Goal: Information Seeking & Learning: Find specific fact

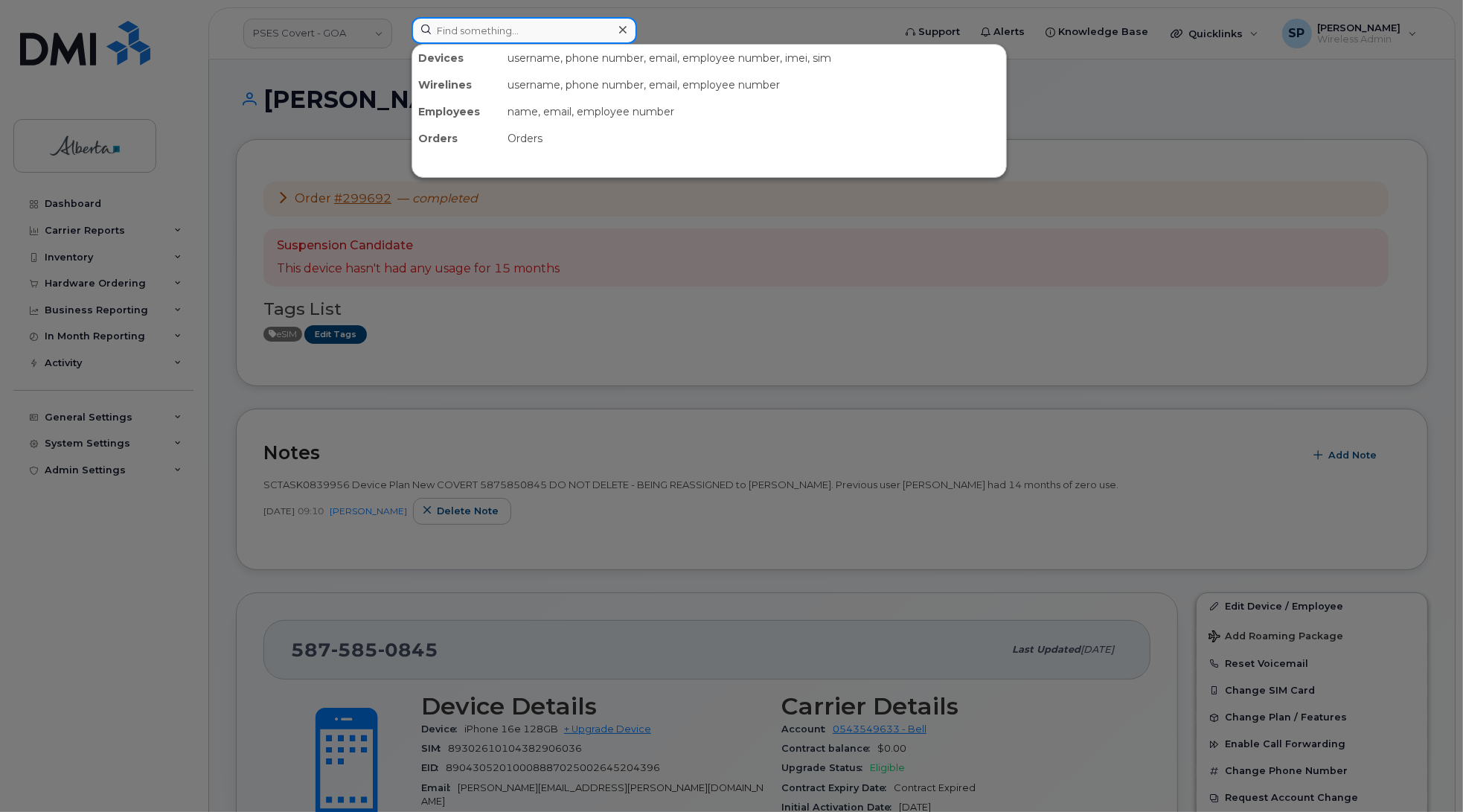
click at [495, 31] on input at bounding box center [524, 30] width 225 height 27
paste input "5873387663"
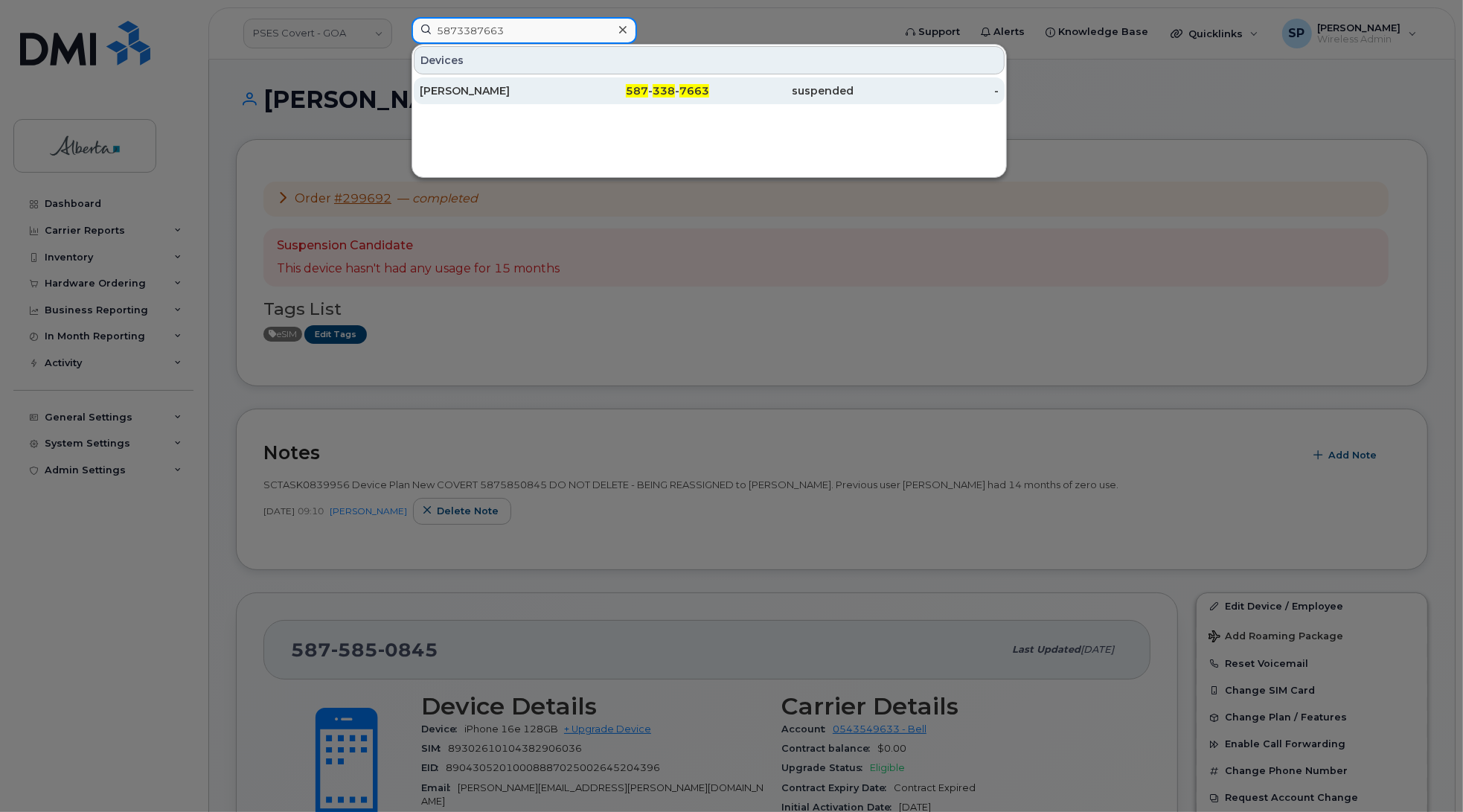
type input "5873387663"
click at [503, 94] on div "[PERSON_NAME]" at bounding box center [492, 91] width 146 height 15
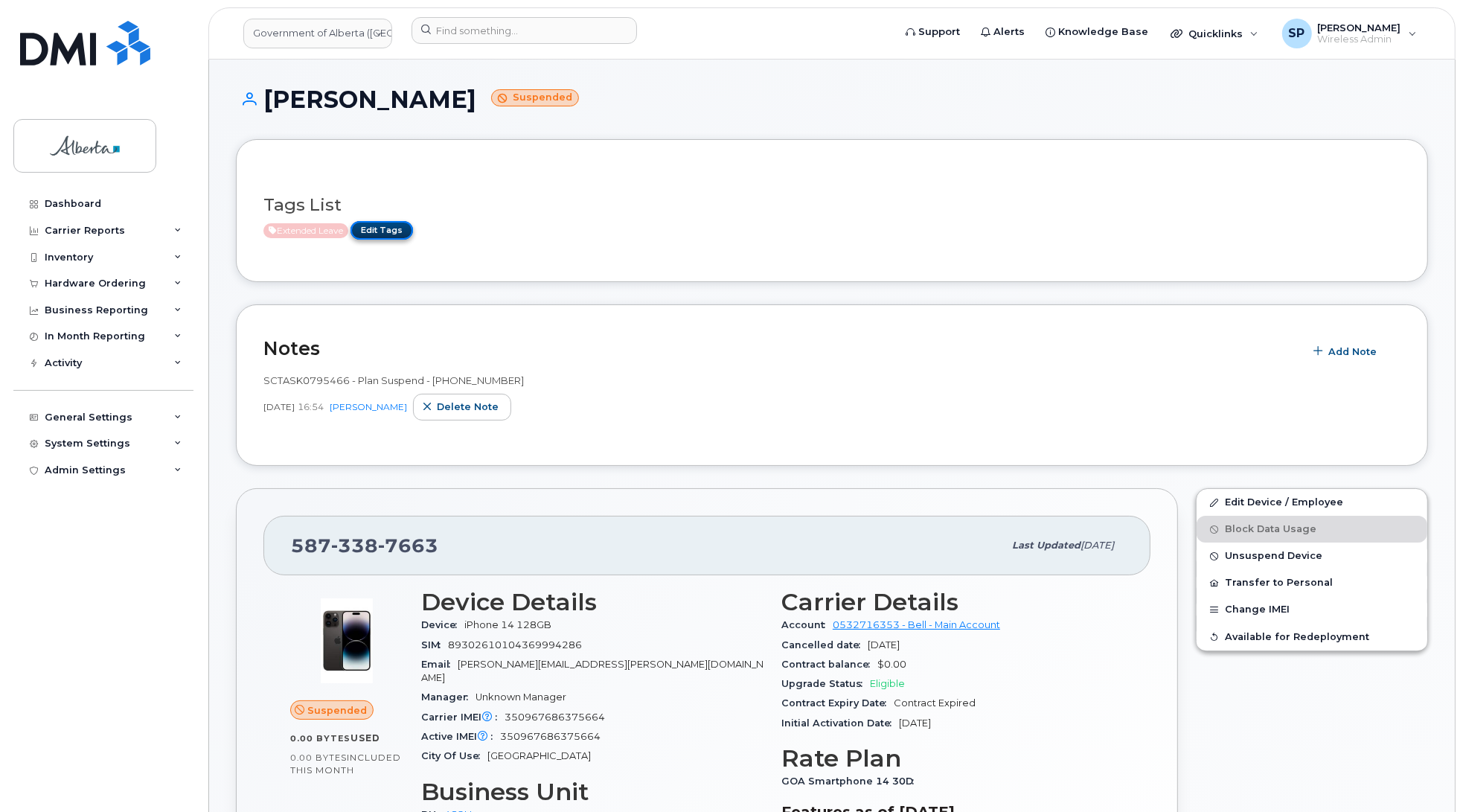
click at [387, 234] on link "Edit Tags" at bounding box center [382, 230] width 63 height 19
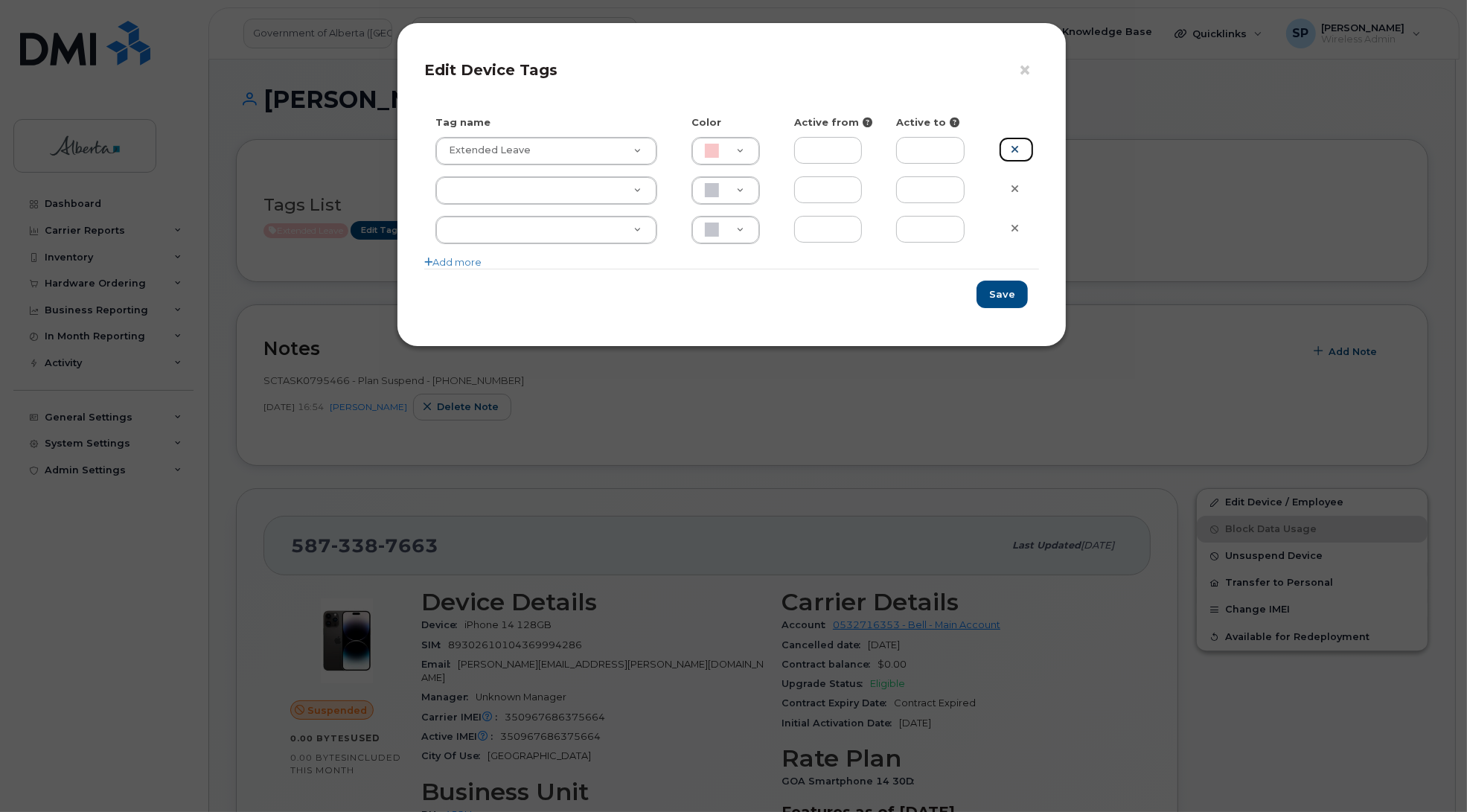
click at [1017, 152] on icon at bounding box center [1015, 148] width 8 height 11
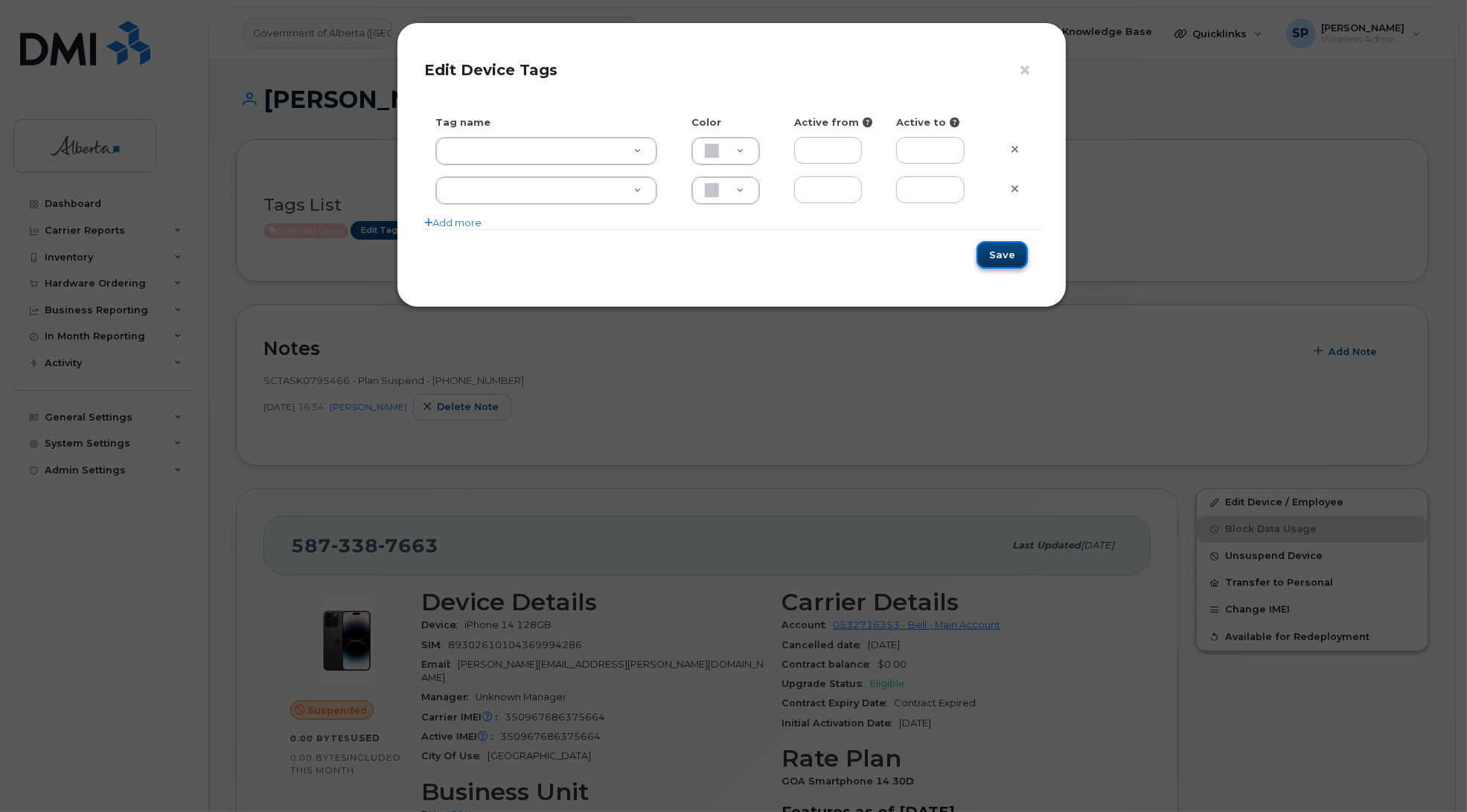
click at [1001, 255] on button "Save" at bounding box center [1003, 255] width 52 height 28
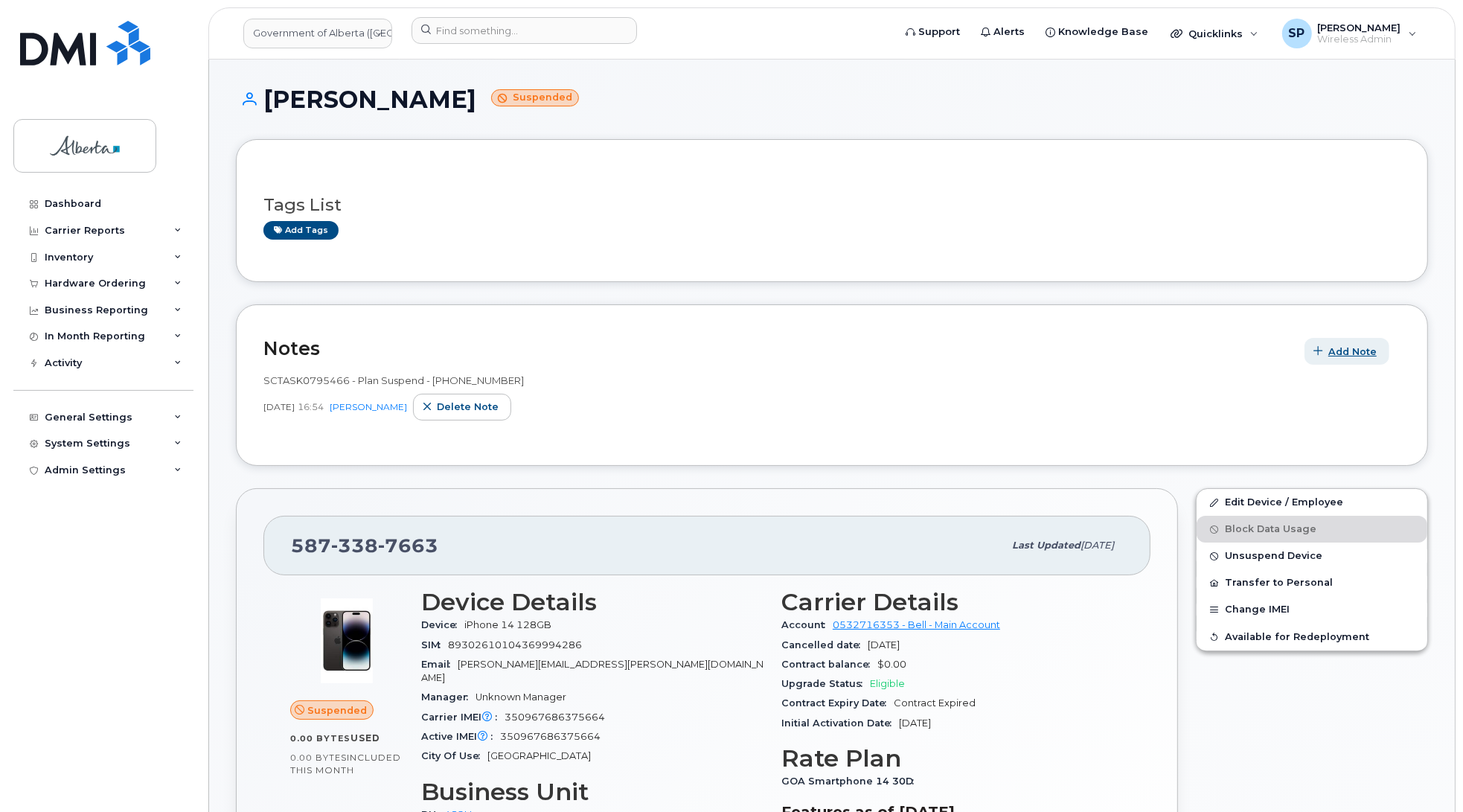
click at [1341, 351] on span "Add Note" at bounding box center [1352, 352] width 49 height 14
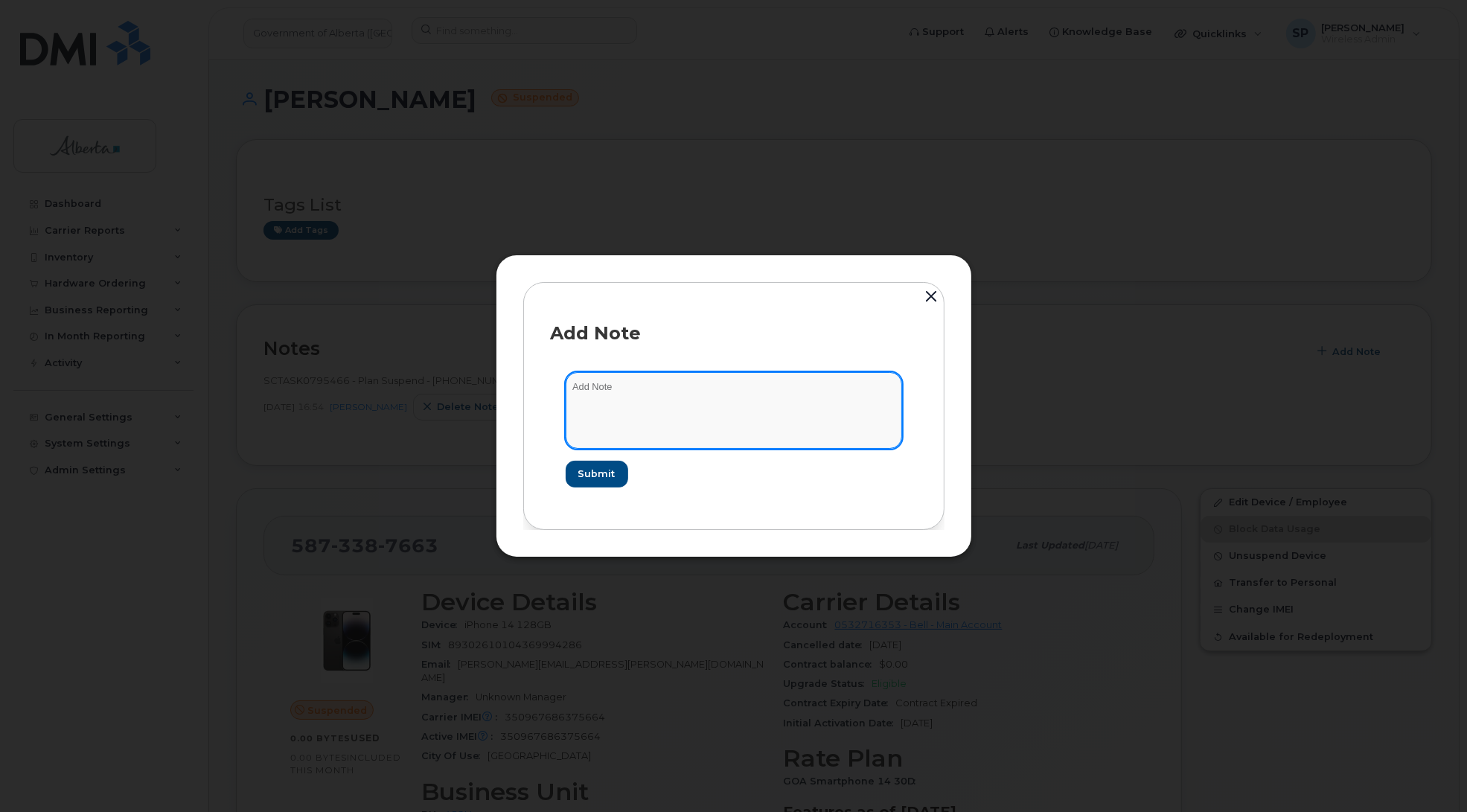
click at [622, 410] on textarea at bounding box center [733, 409] width 336 height 76
paste textarea "SCTASK0848520"
paste textarea "Plan Unsuspend - (1)"
type textarea "SCTASK0848520 Plan Unsuspend - (1)"
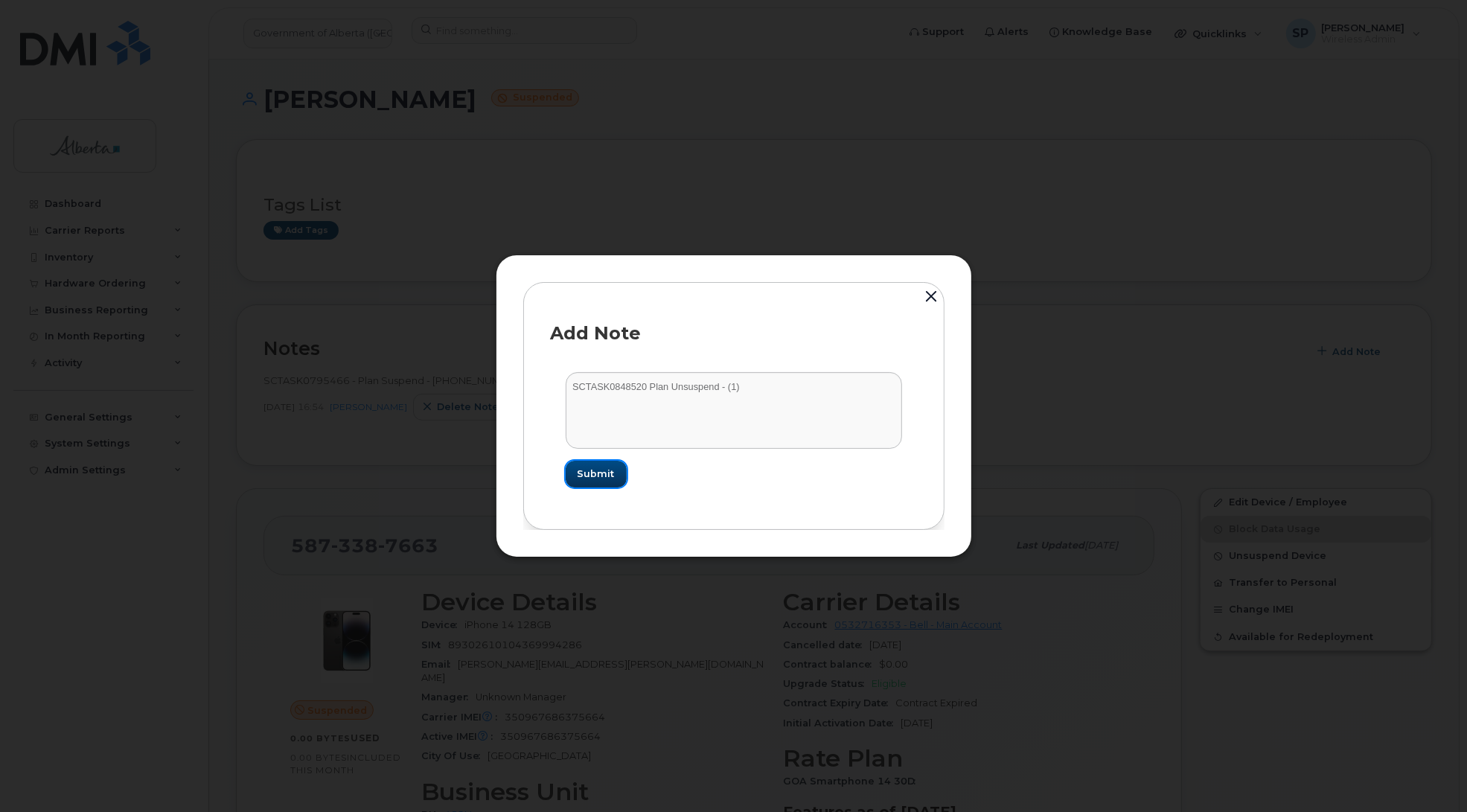
click at [580, 477] on span "Submit" at bounding box center [595, 473] width 37 height 14
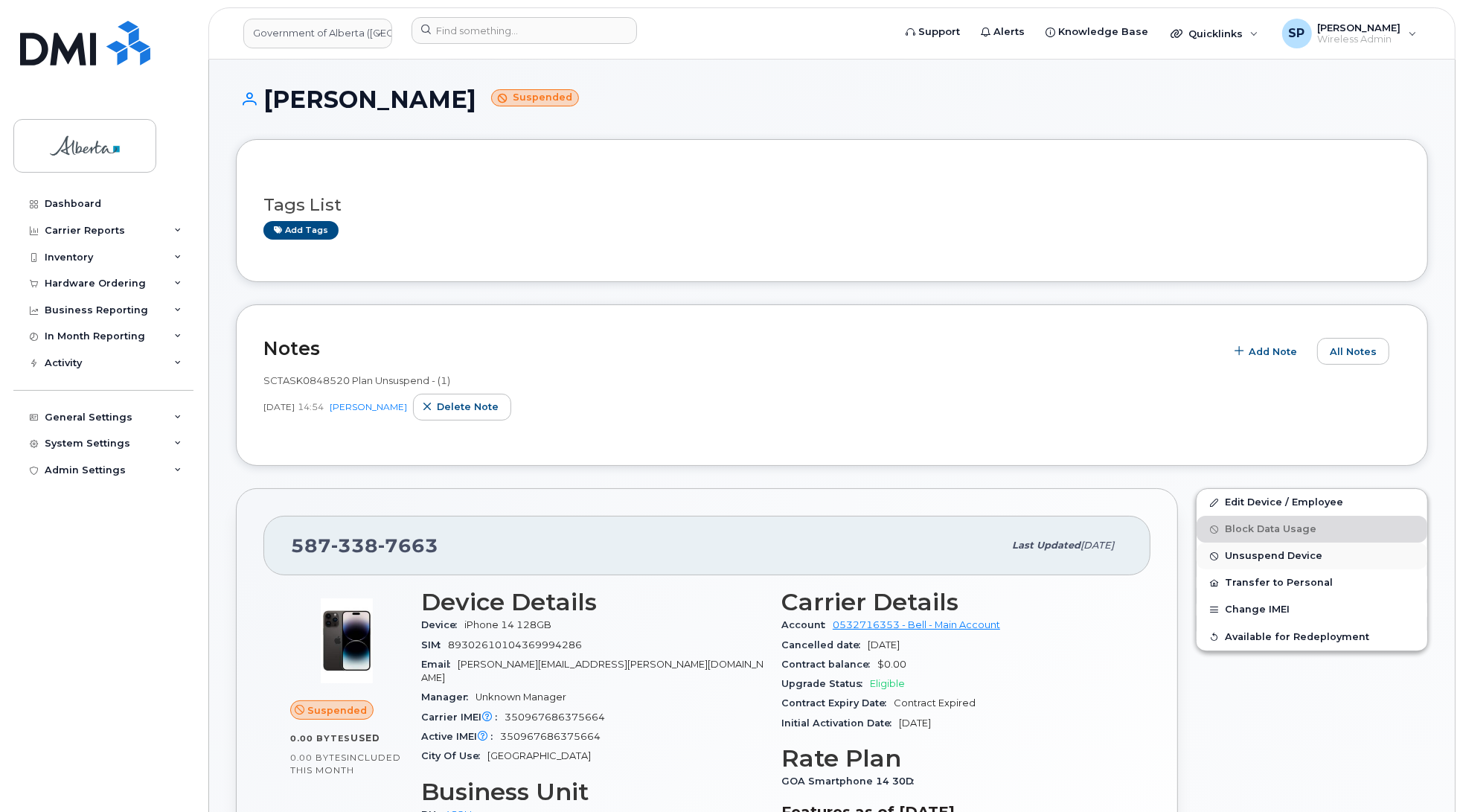
click at [1273, 559] on span "Unsuspend Device" at bounding box center [1274, 555] width 98 height 11
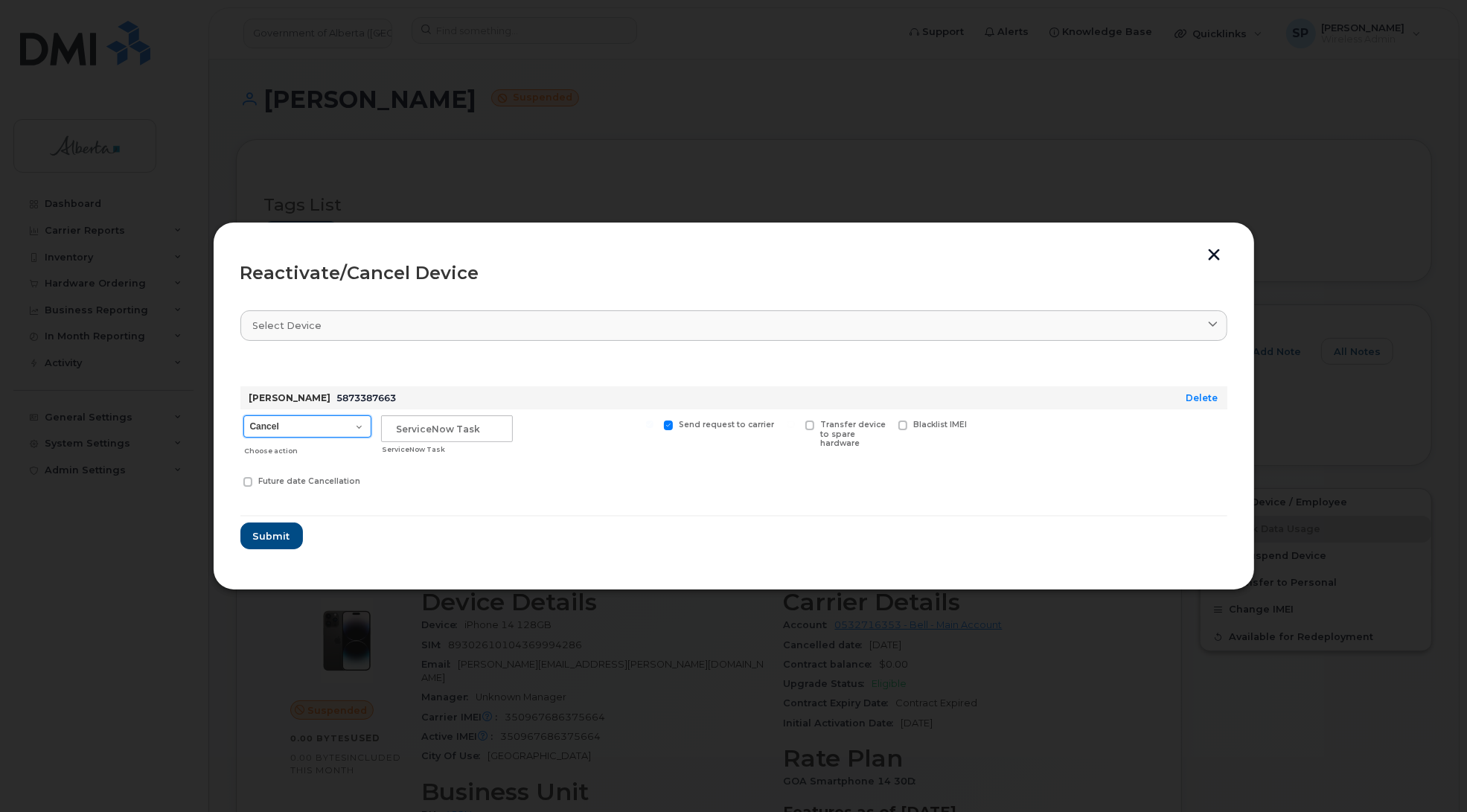
click at [318, 429] on select "Cancel Suspend - Extend Suspension Reactivate" at bounding box center [307, 426] width 128 height 22
select select "[object Object]"
click at [243, 415] on select "Cancel Suspend - Extend Suspension Reactivate" at bounding box center [307, 426] width 128 height 22
click at [451, 429] on input "text" at bounding box center [446, 428] width 132 height 27
paste input "SCTASK0848520"
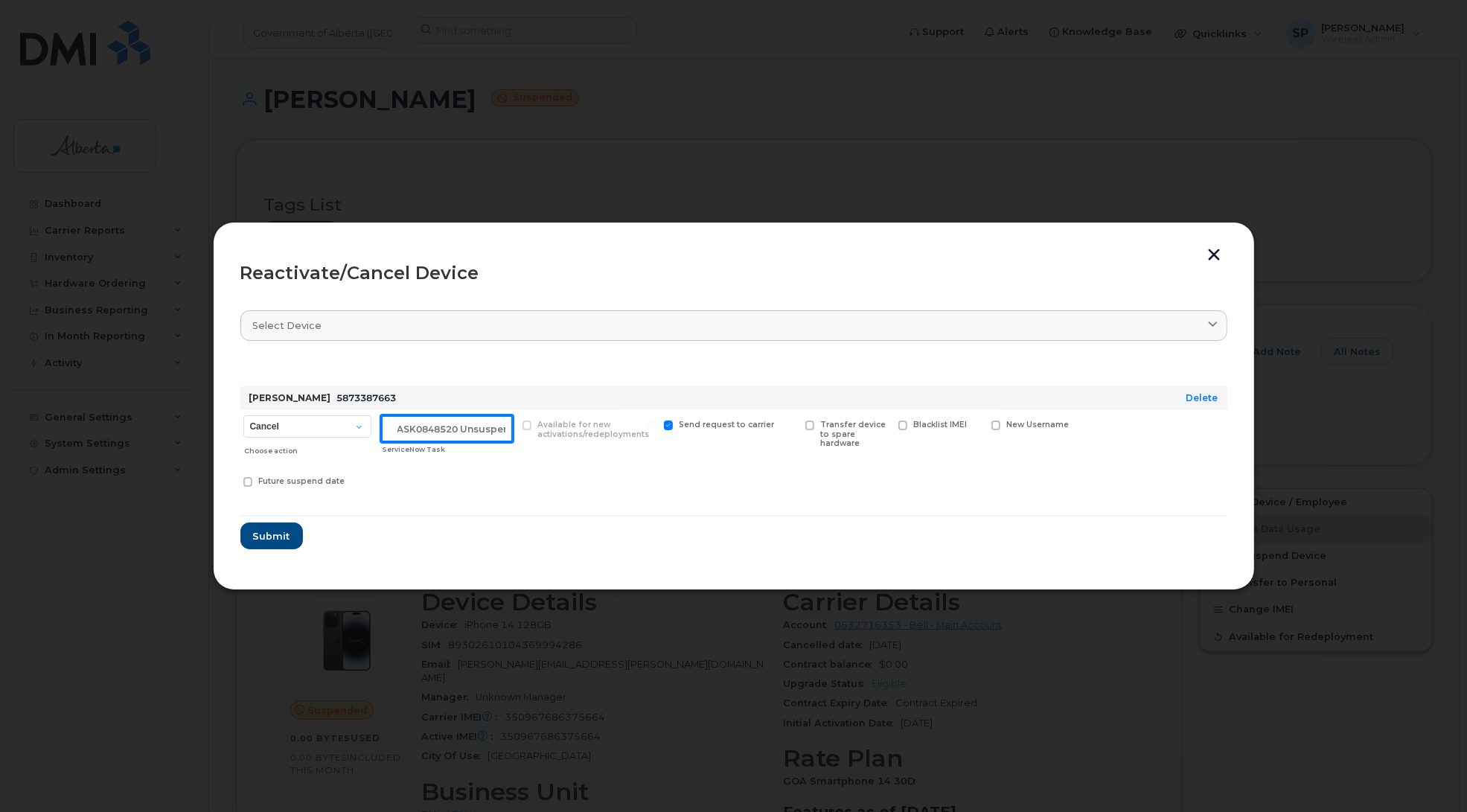
scroll to position [0, 25]
type input "SCTASK0848520 Unsuspend"
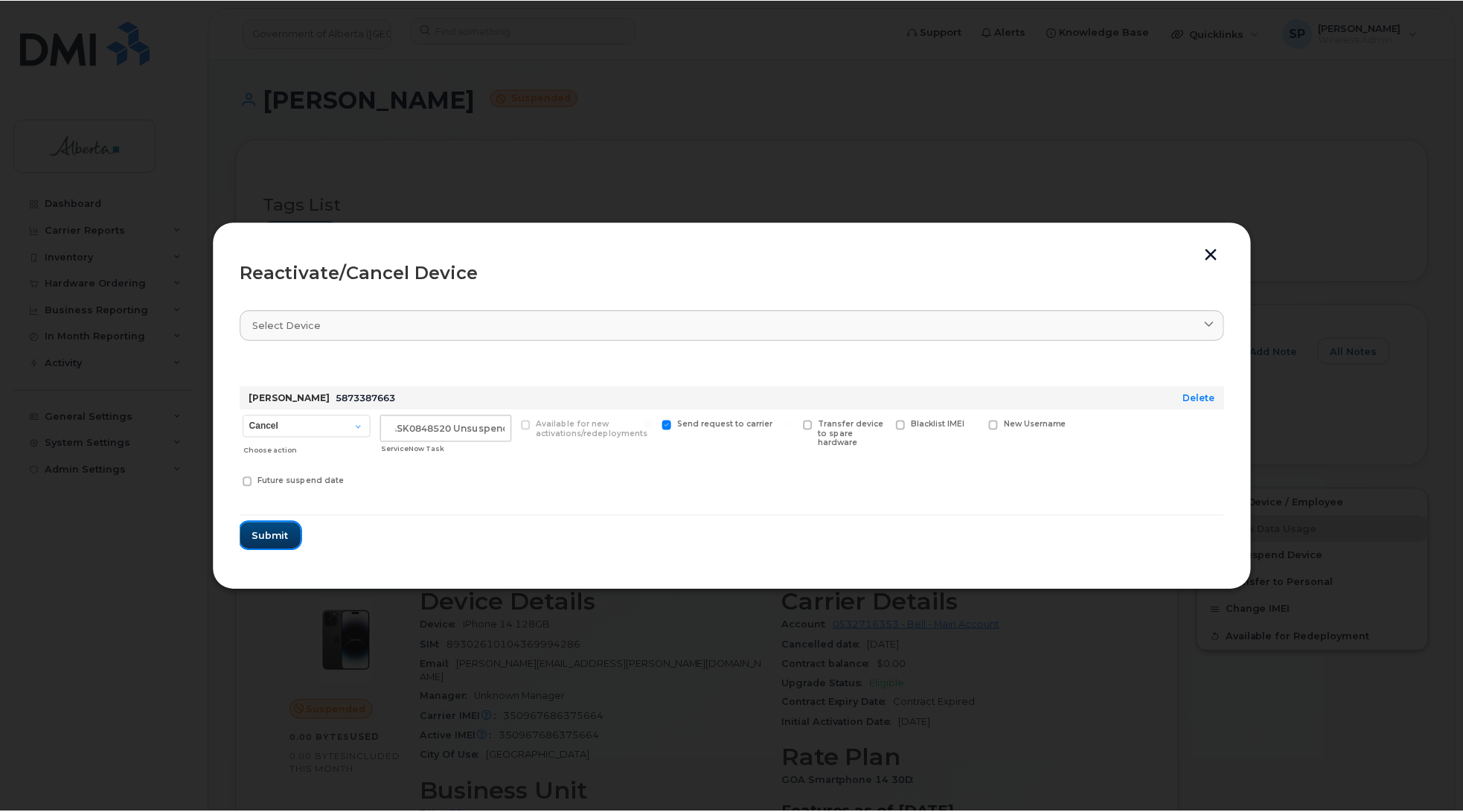
scroll to position [0, 0]
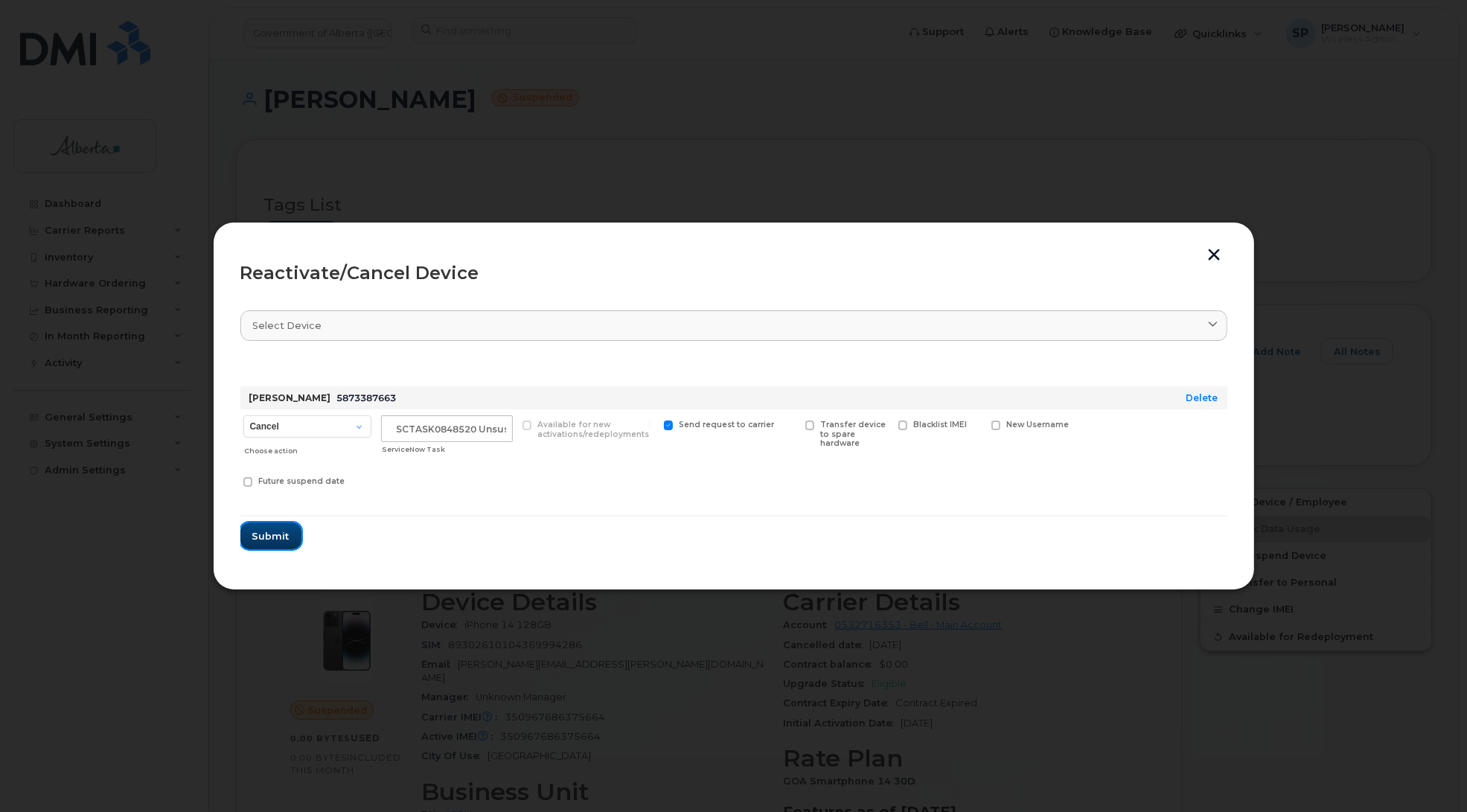
click at [273, 538] on span "Submit" at bounding box center [270, 536] width 37 height 14
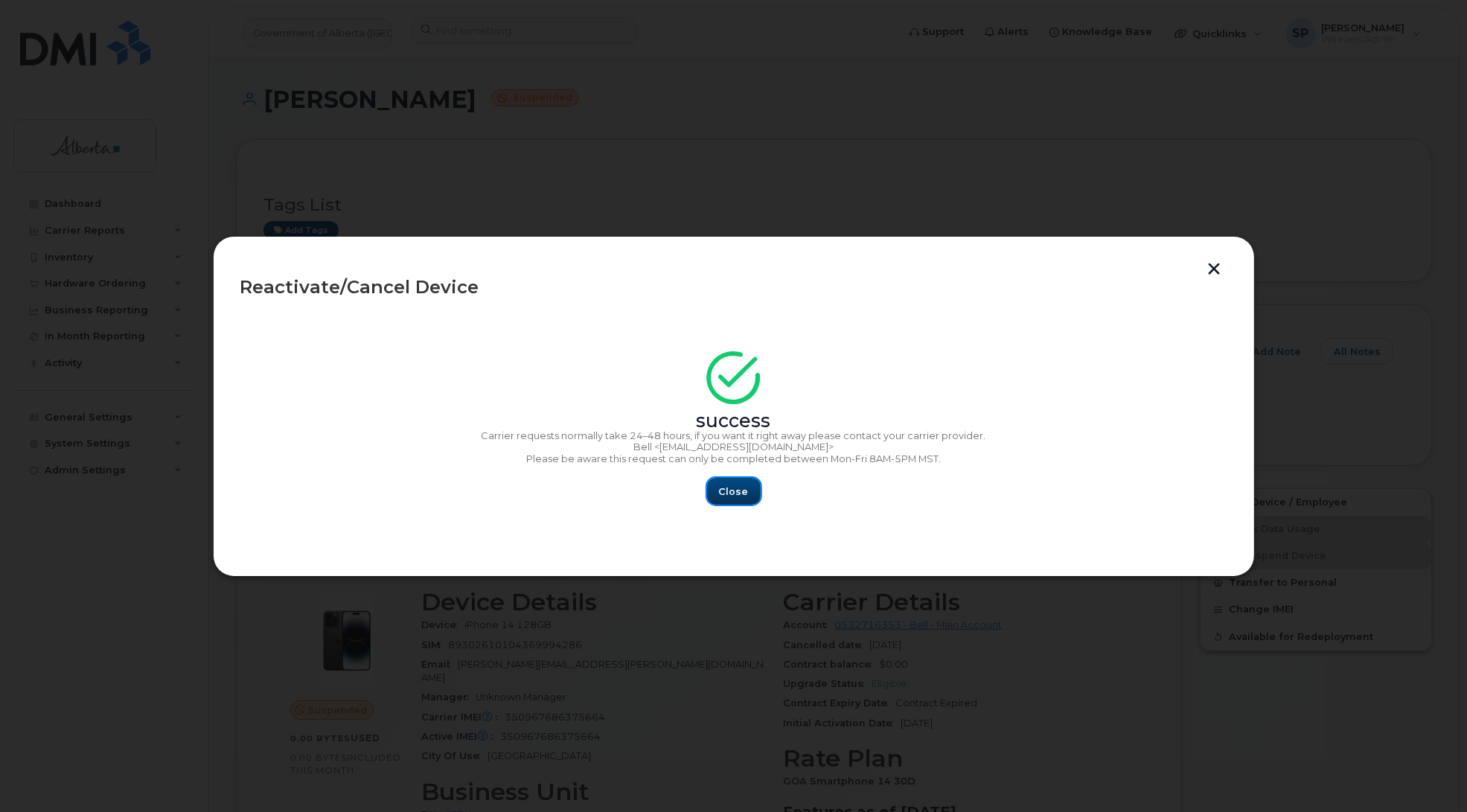
click at [741, 498] on span "Close" at bounding box center [734, 491] width 30 height 14
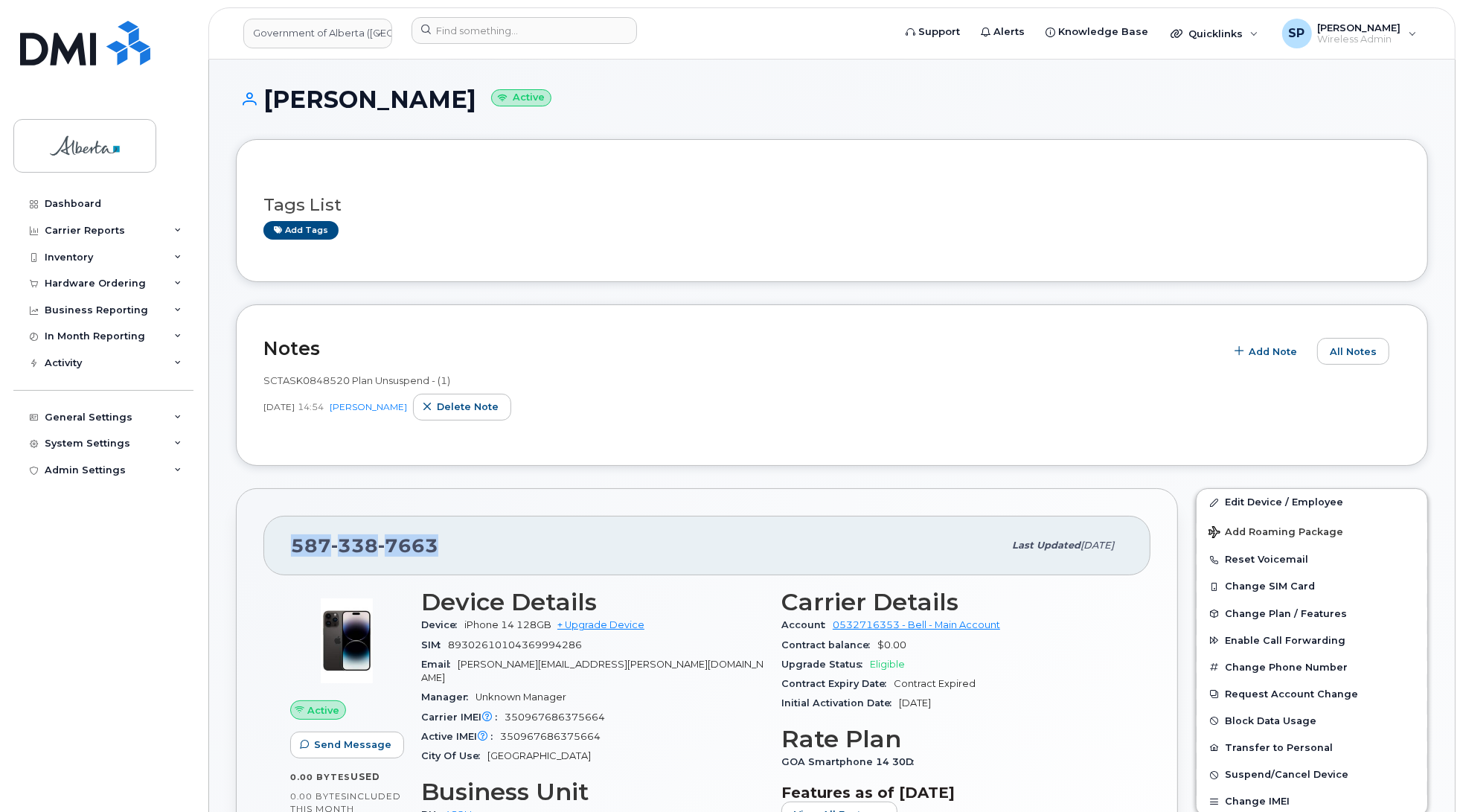
drag, startPoint x: 396, startPoint y: 551, endPoint x: 262, endPoint y: 550, distance: 134.0
click at [262, 550] on div "587 338 7663 Last updated Sep 17, 2025 Active Send Message 0.00 Bytes  used 0.0…" at bounding box center [707, 745] width 942 height 514
copy span "587 338 7663"
click at [513, 31] on input at bounding box center [524, 30] width 225 height 27
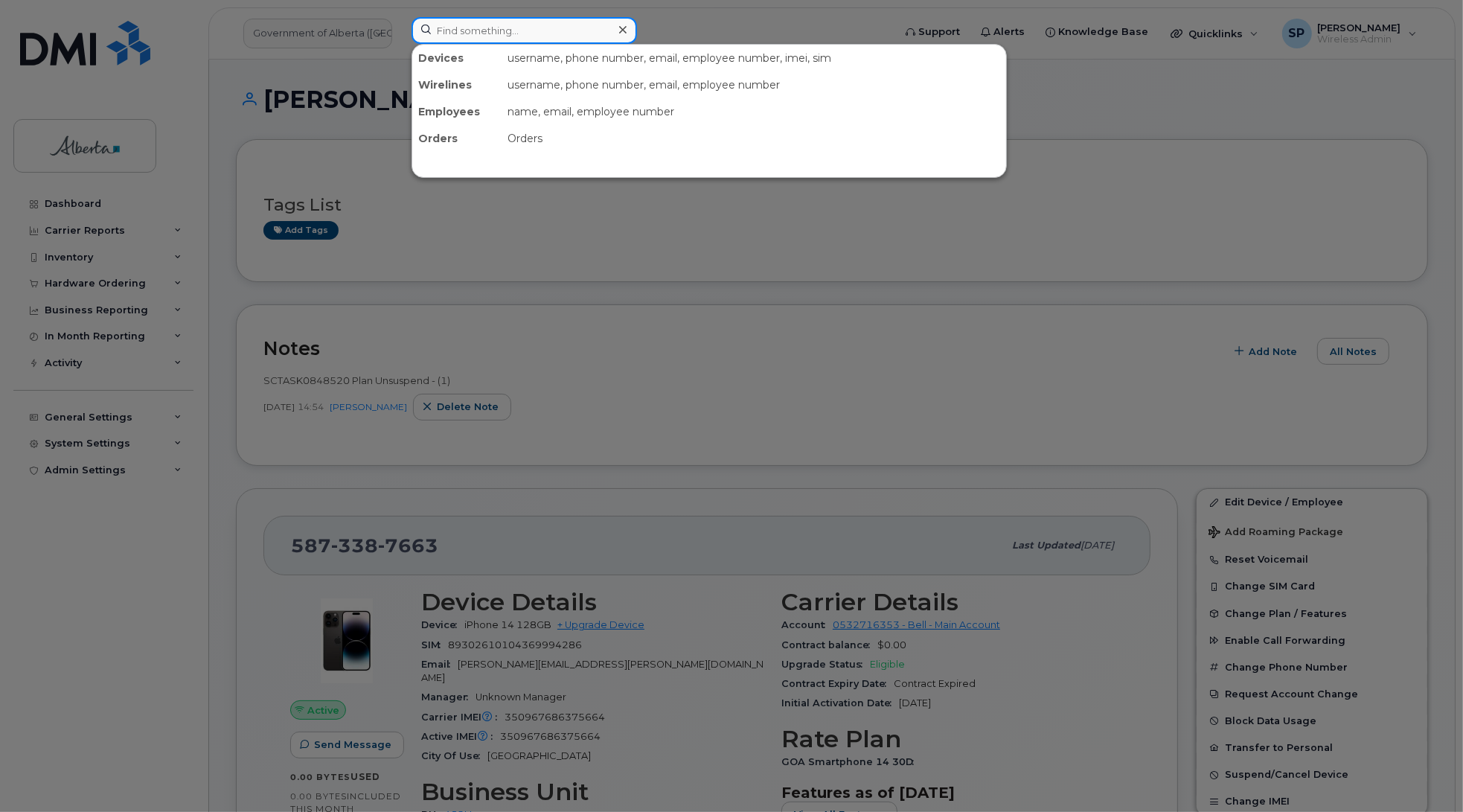
paste input "[PERSON_NAME]"
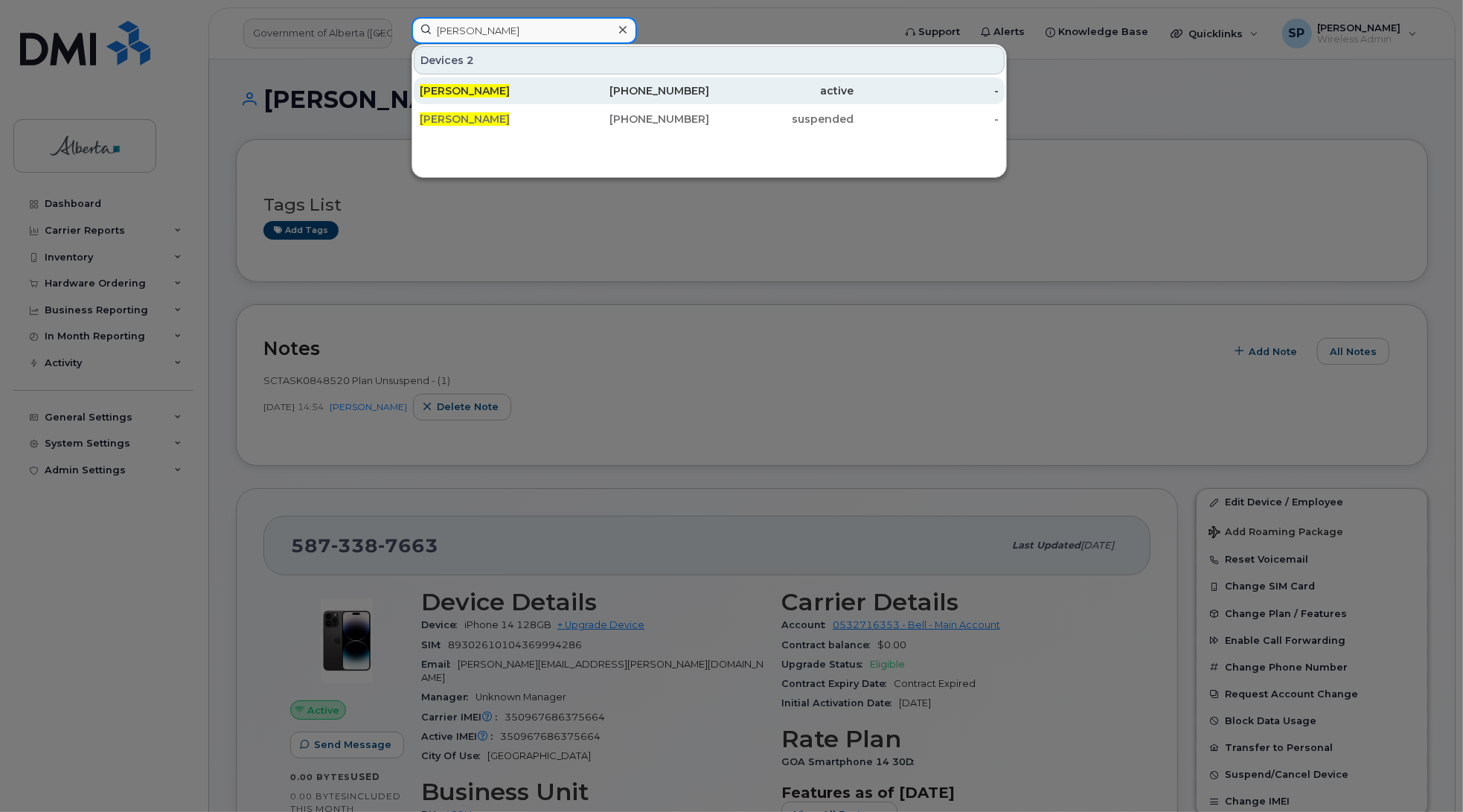
type input "[PERSON_NAME]"
click at [480, 93] on span "Marisa Breeze" at bounding box center [464, 90] width 90 height 13
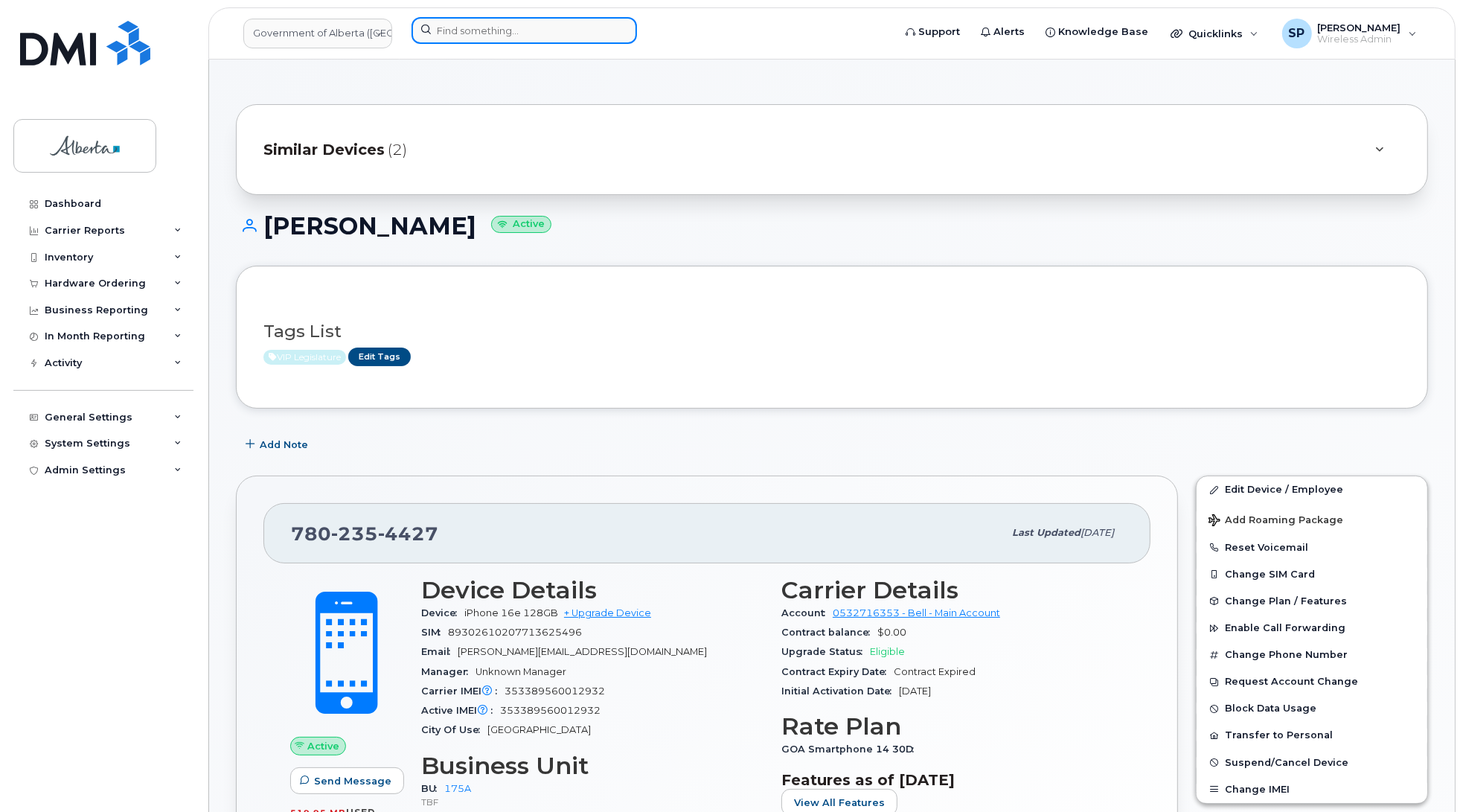
click at [517, 22] on input at bounding box center [524, 30] width 225 height 27
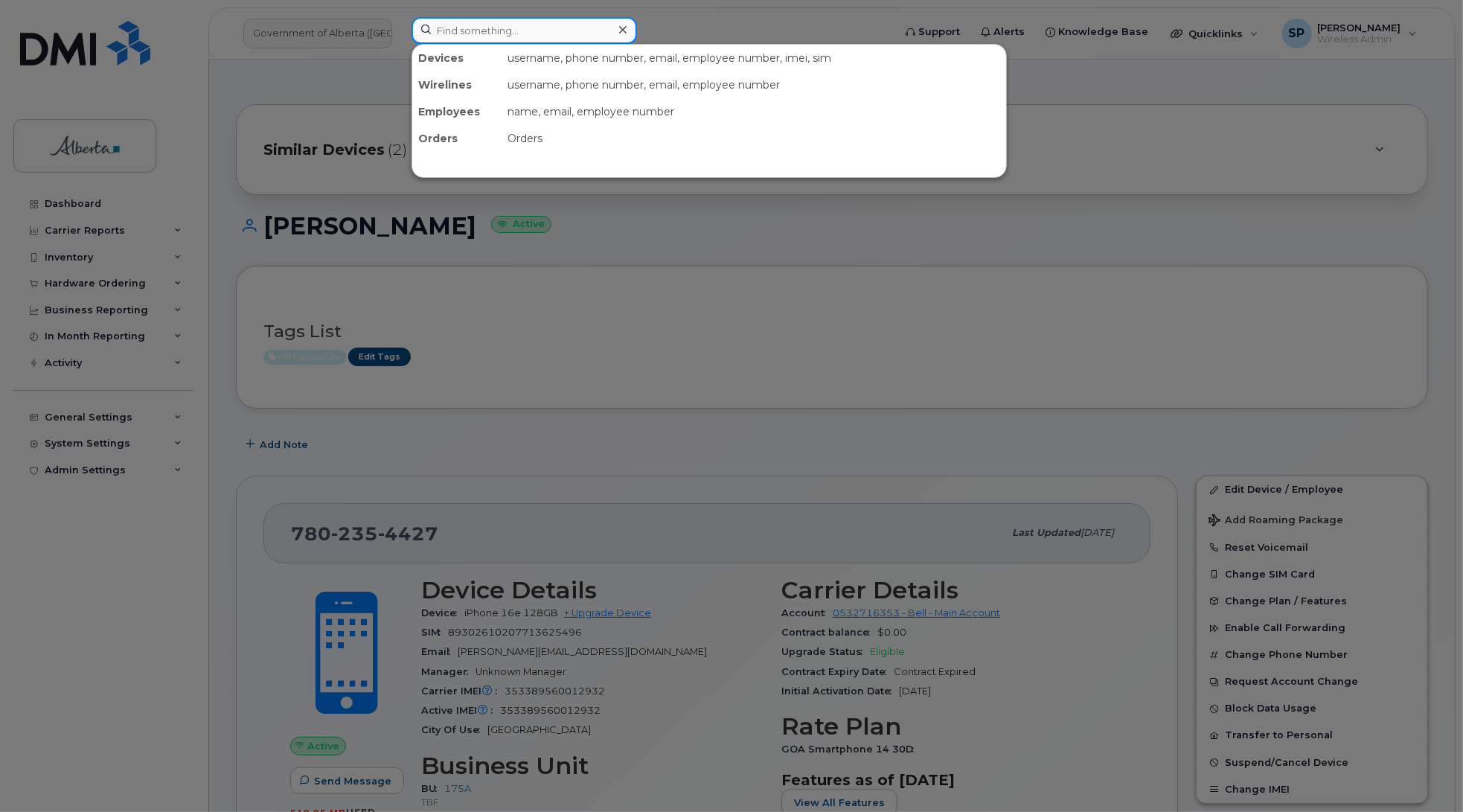
paste input "[PERSON_NAME]"
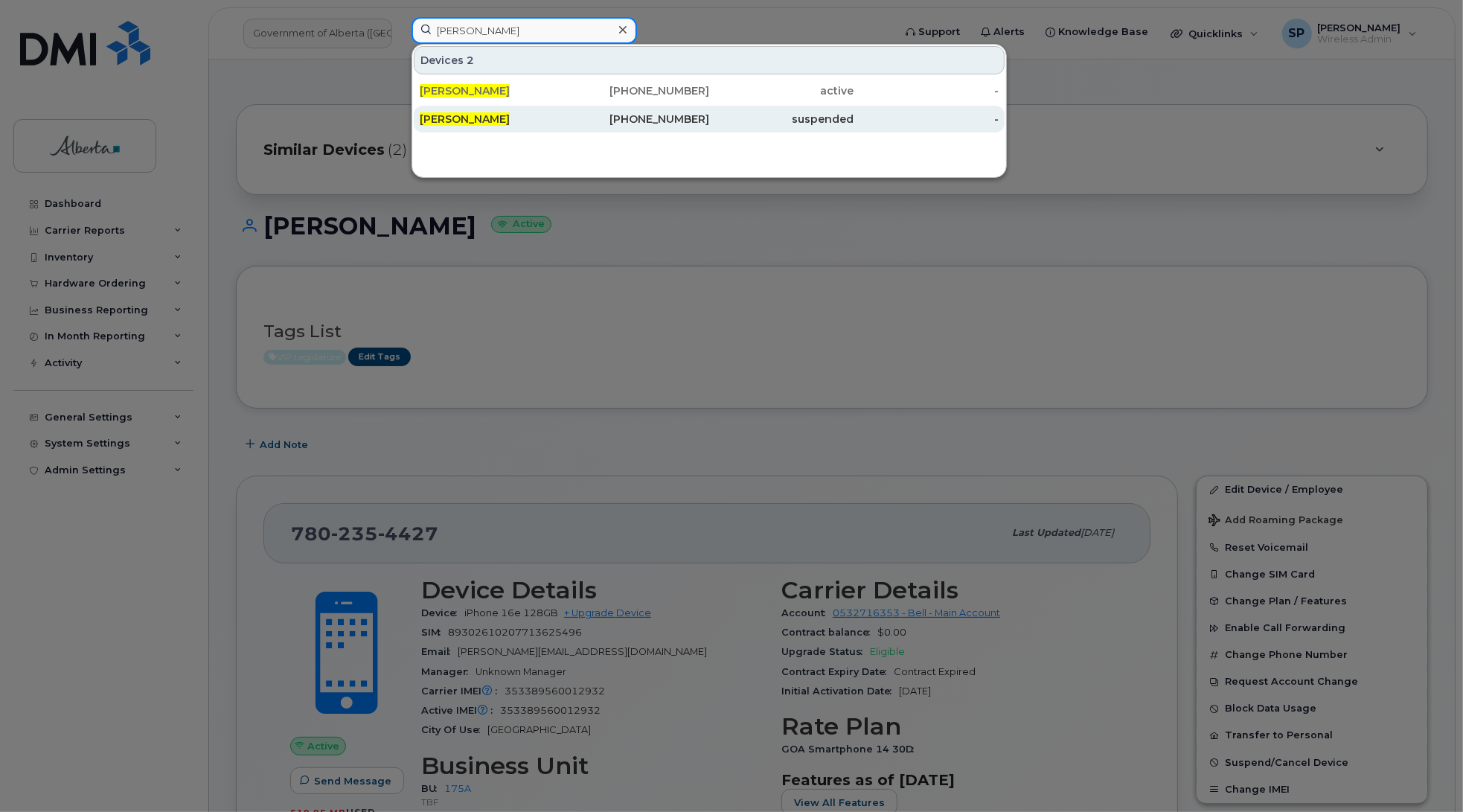
type input "[PERSON_NAME]"
click at [462, 122] on span "[PERSON_NAME]" at bounding box center [464, 119] width 90 height 13
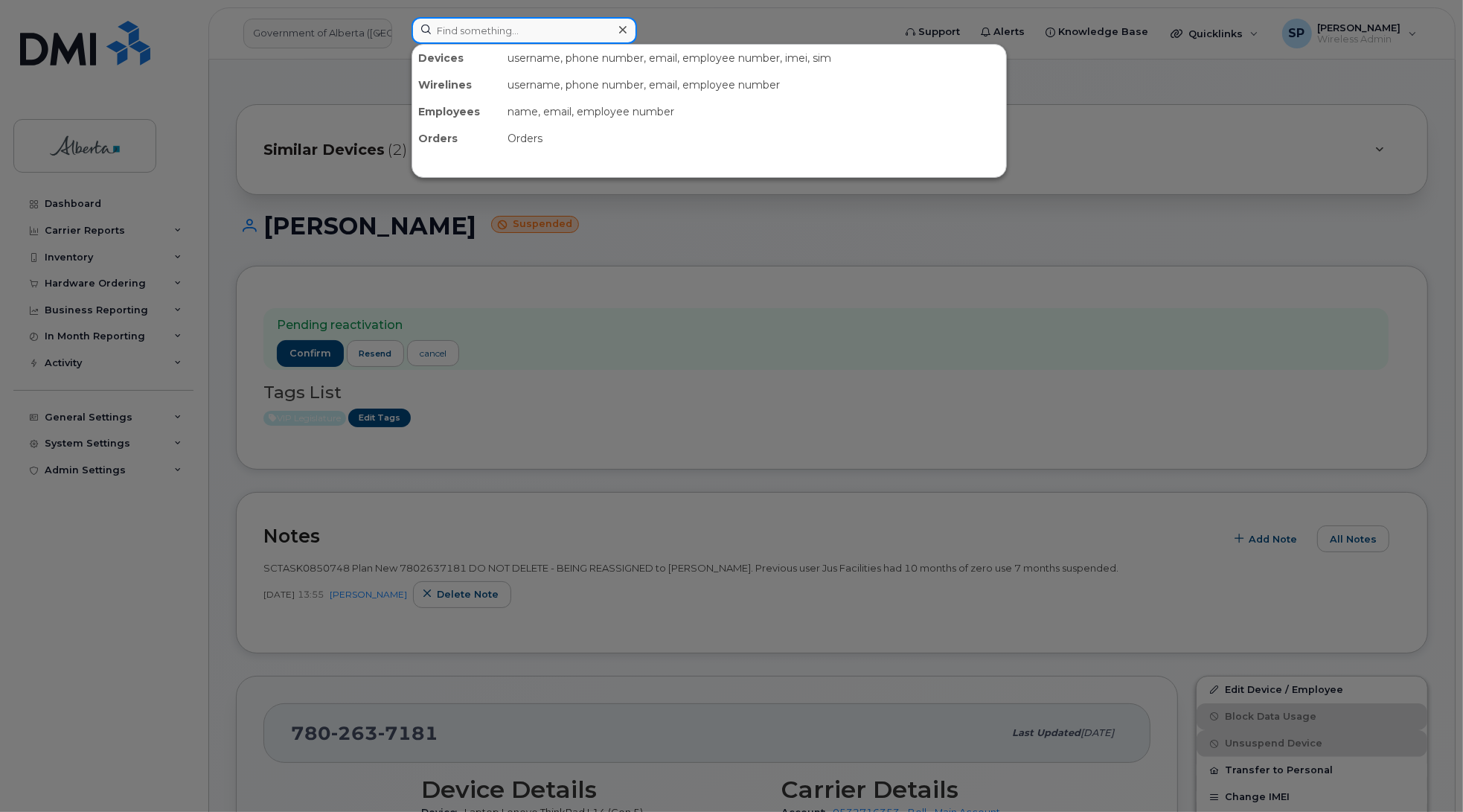
click at [472, 32] on input at bounding box center [524, 30] width 225 height 27
paste input "[PERSON_NAME]"
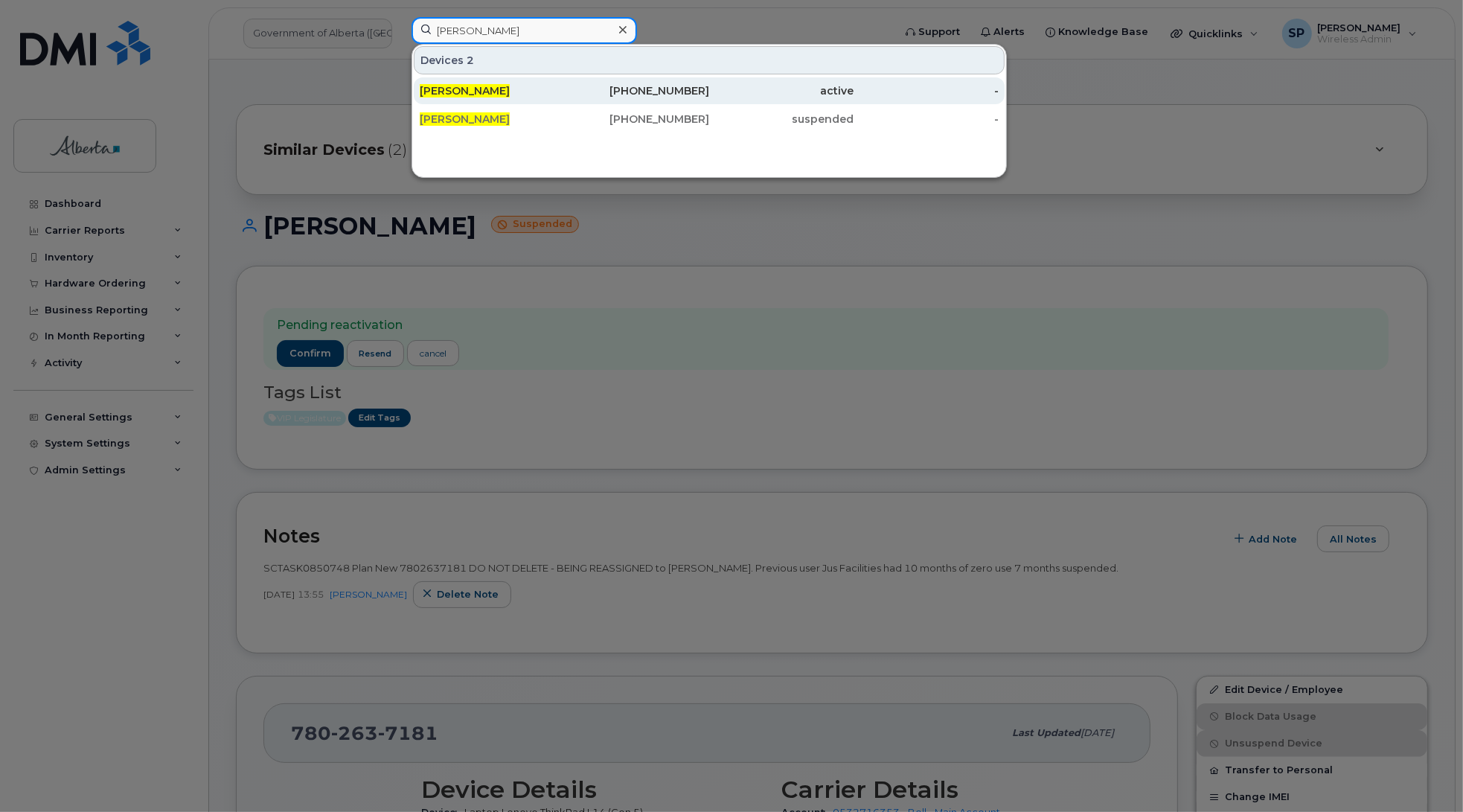
type input "[PERSON_NAME]"
click at [487, 91] on span "[PERSON_NAME]" at bounding box center [464, 90] width 90 height 13
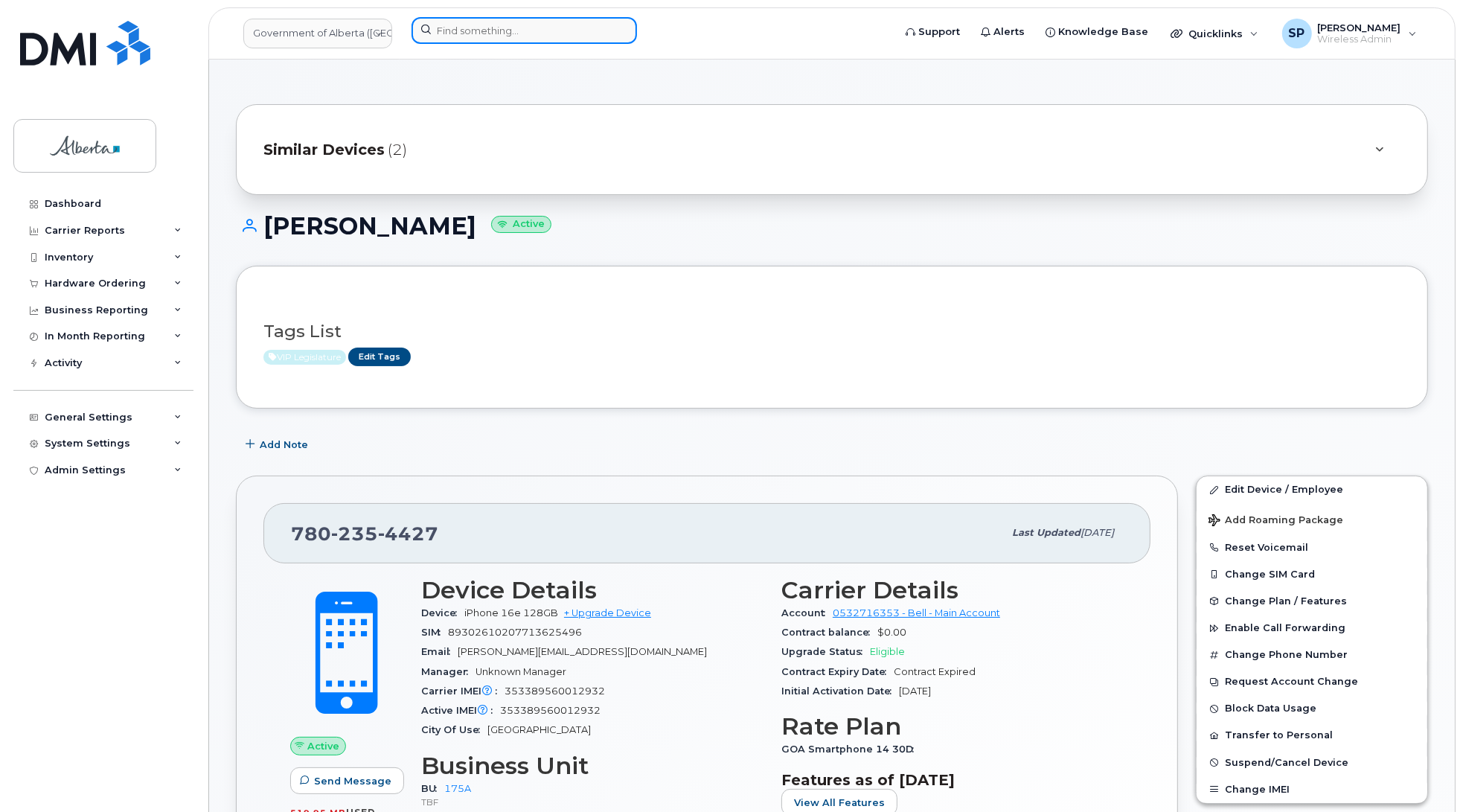
click at [523, 28] on input at bounding box center [524, 30] width 225 height 27
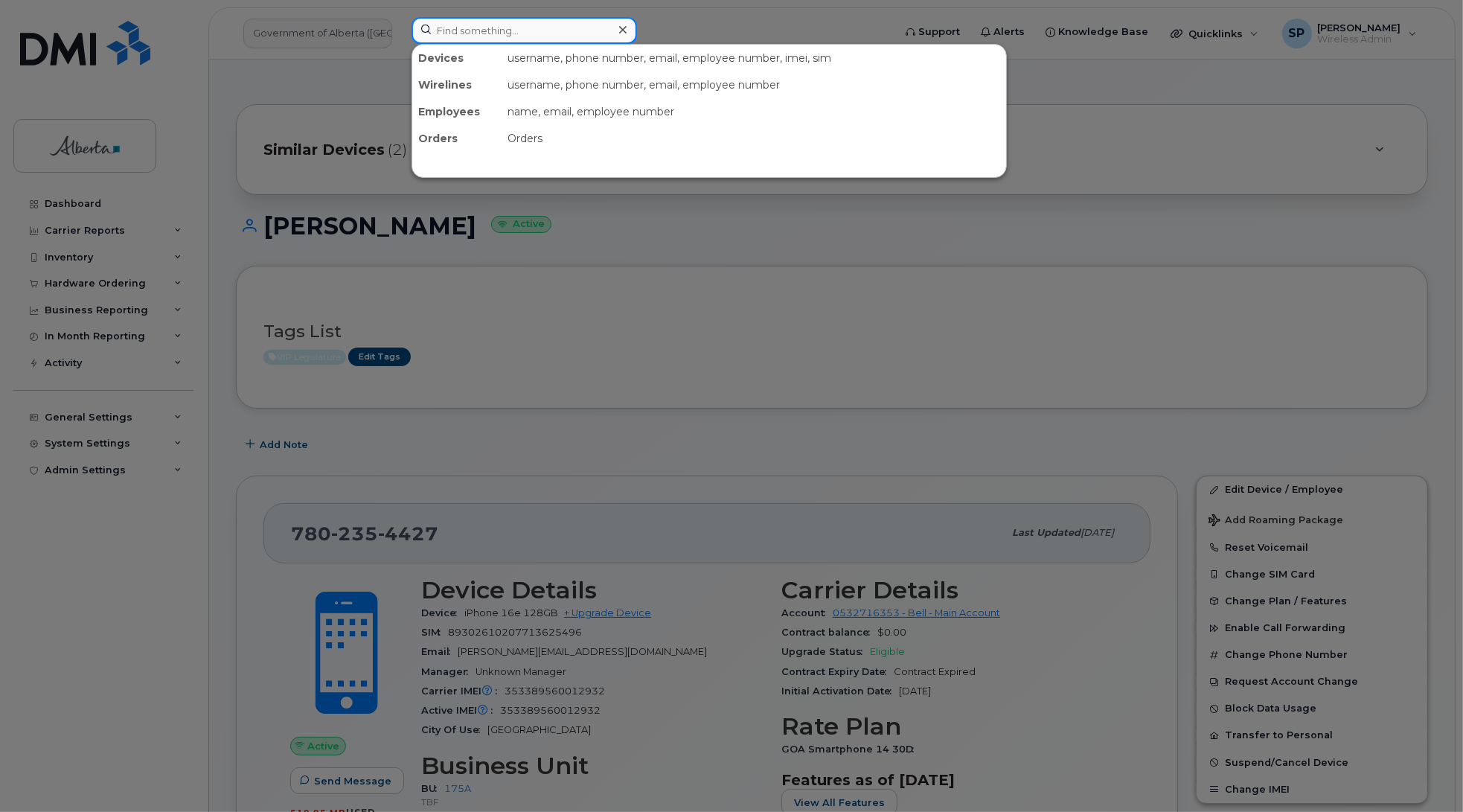
paste input "[PERSON_NAME]"
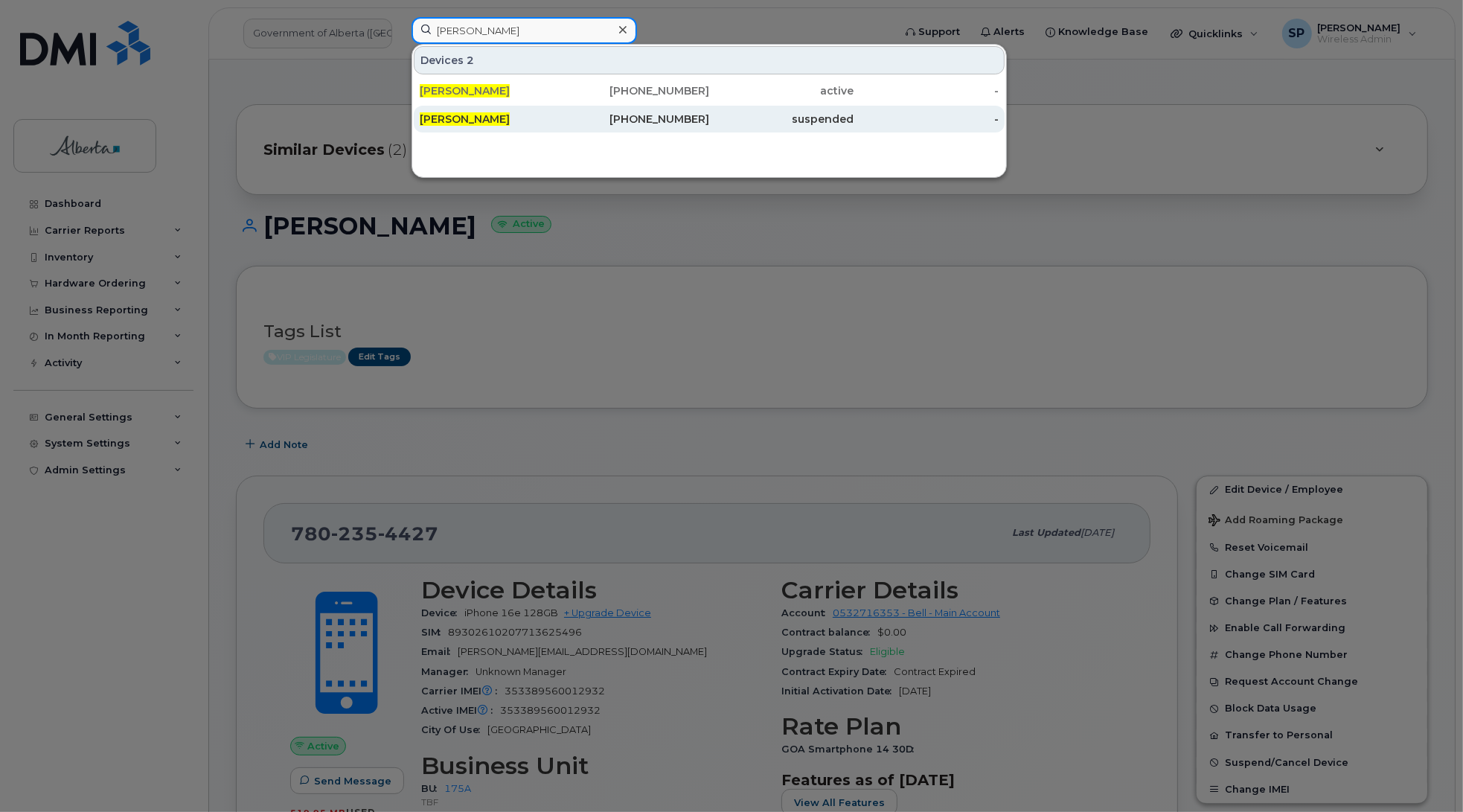
type input "[PERSON_NAME]"
click at [459, 116] on span "[PERSON_NAME]" at bounding box center [464, 119] width 90 height 13
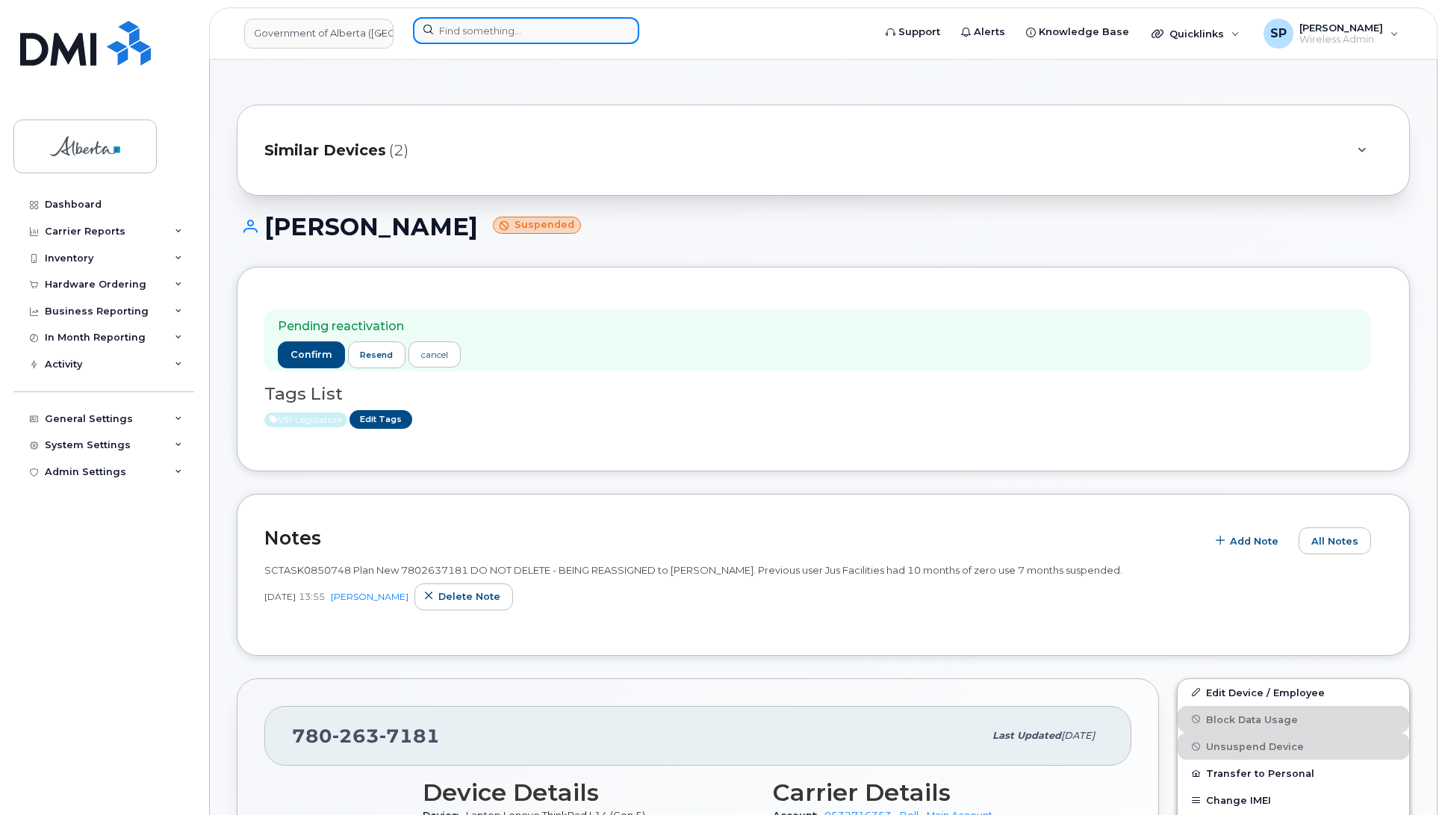
click at [441, 30] on input at bounding box center [526, 30] width 226 height 27
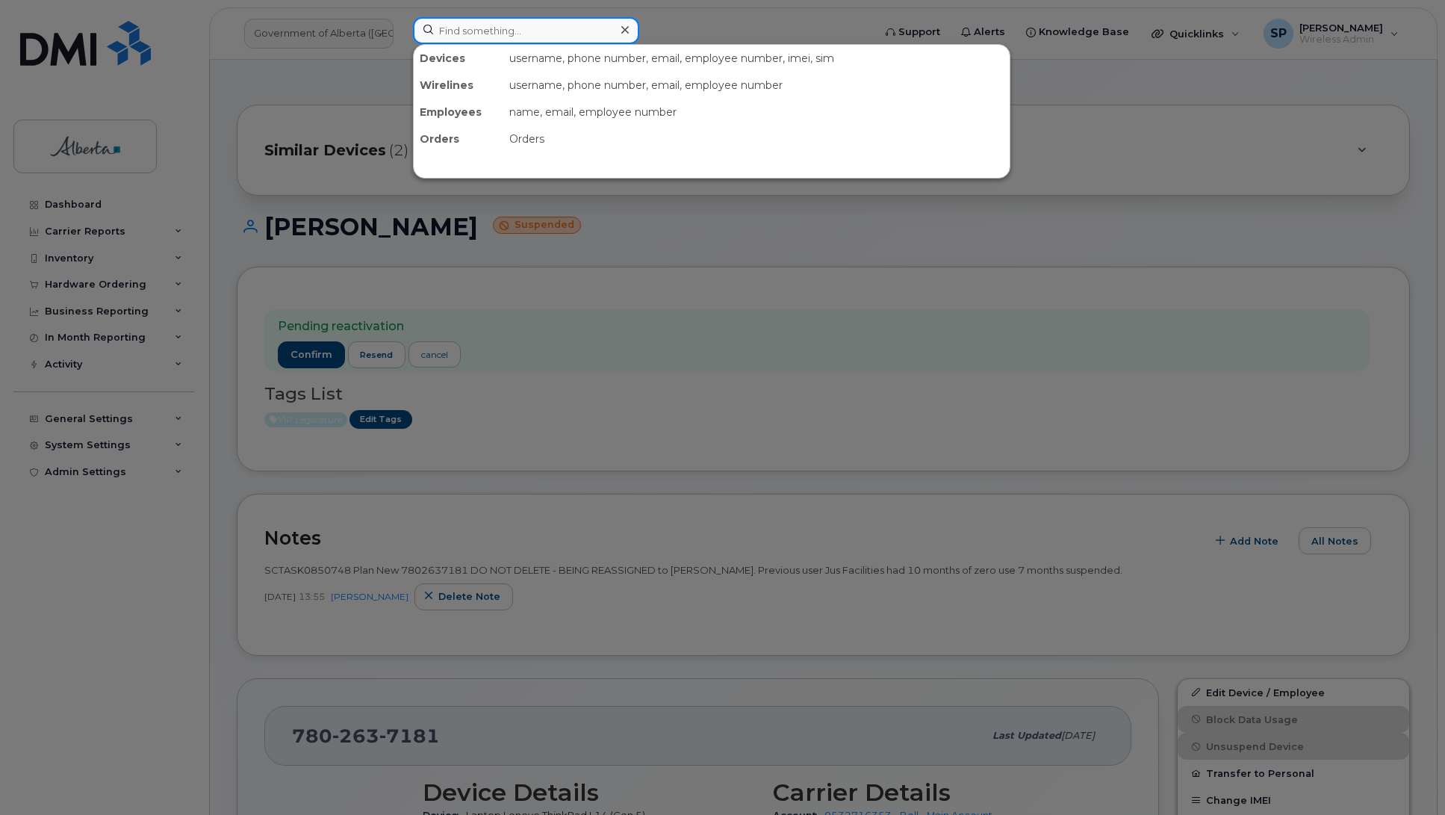
paste input "5873348649"
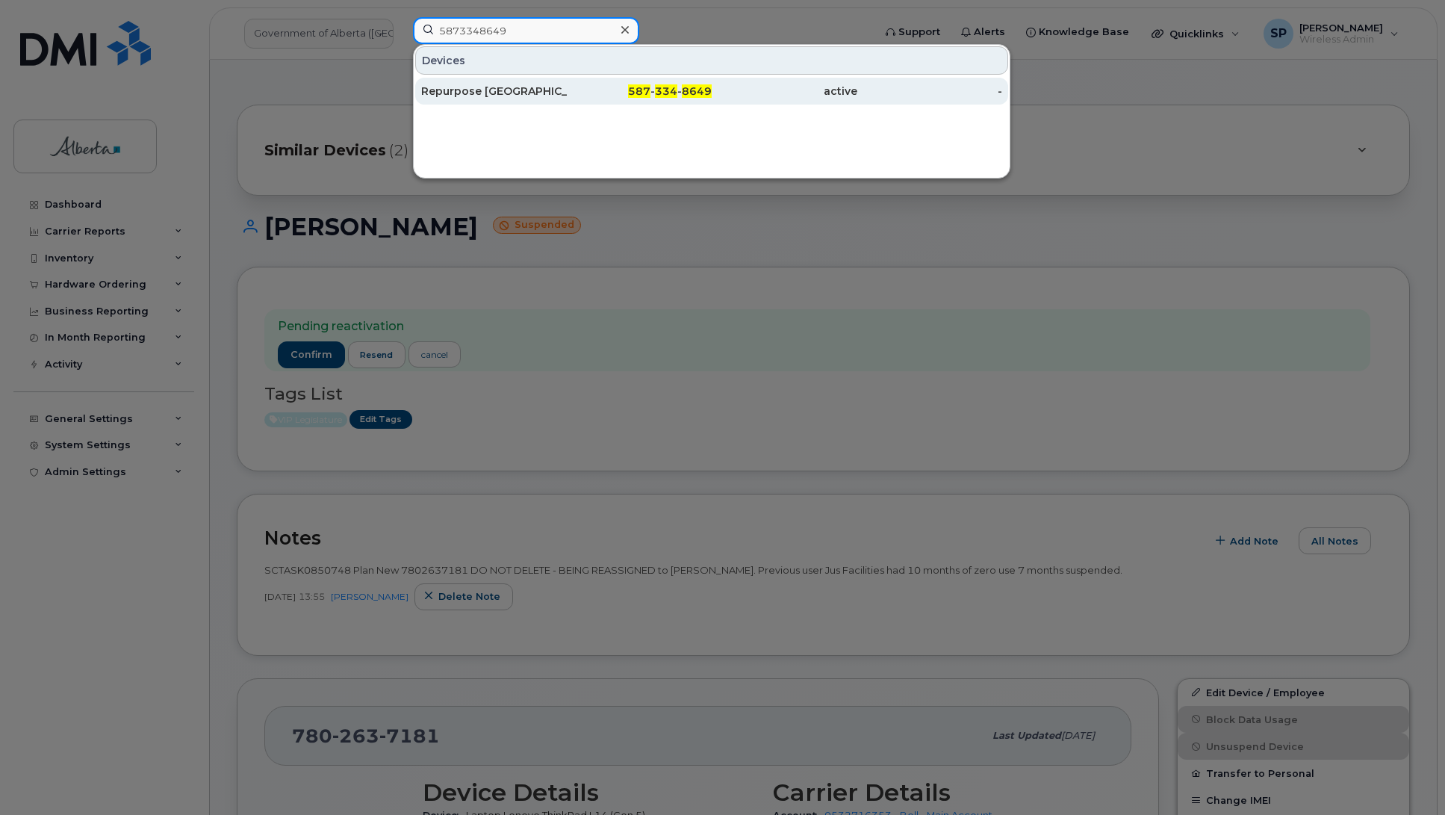
type input "5873348649"
click at [464, 90] on div "Repurpose Edmonton" at bounding box center [494, 91] width 146 height 15
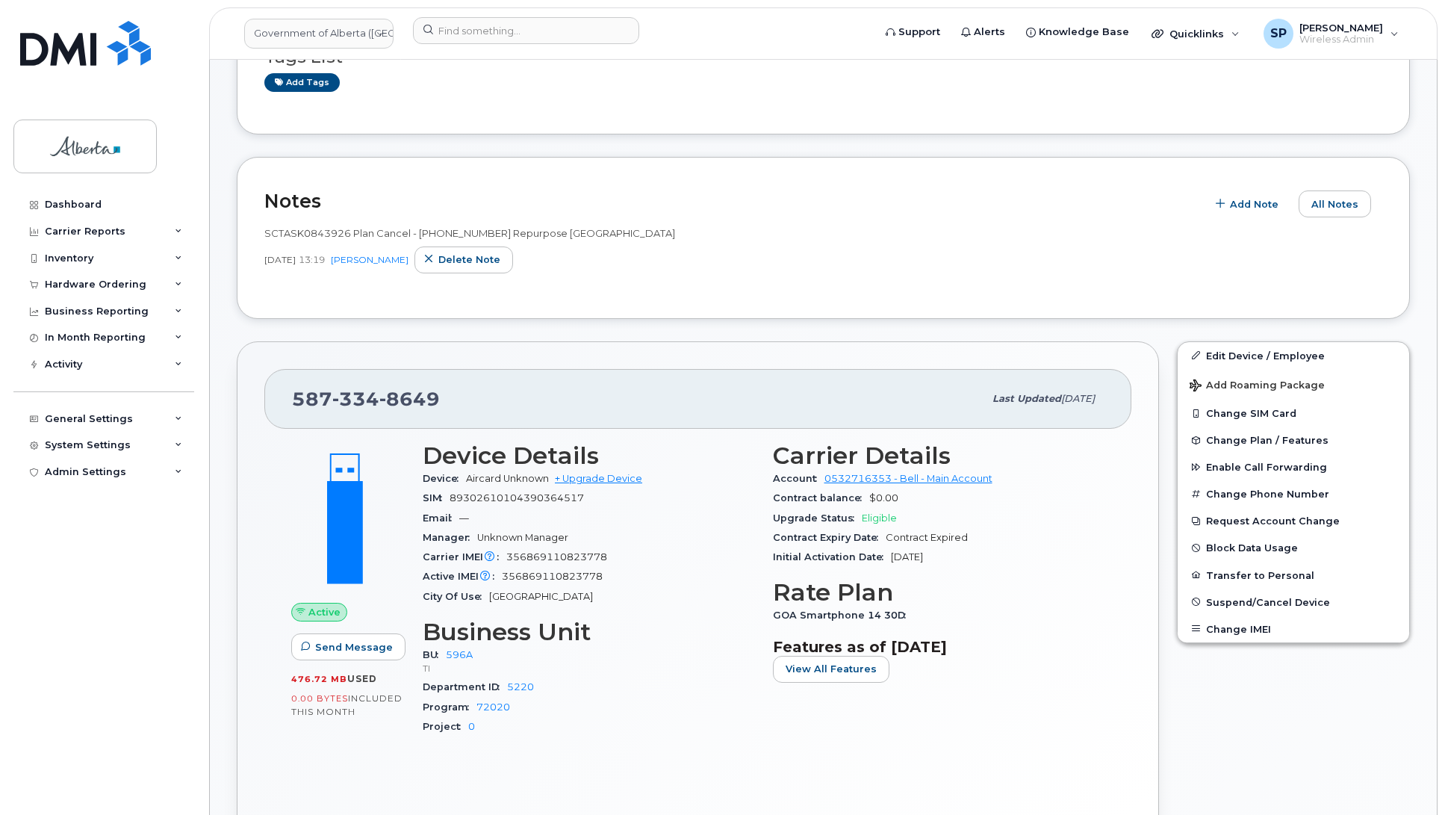
scroll to position [256, 0]
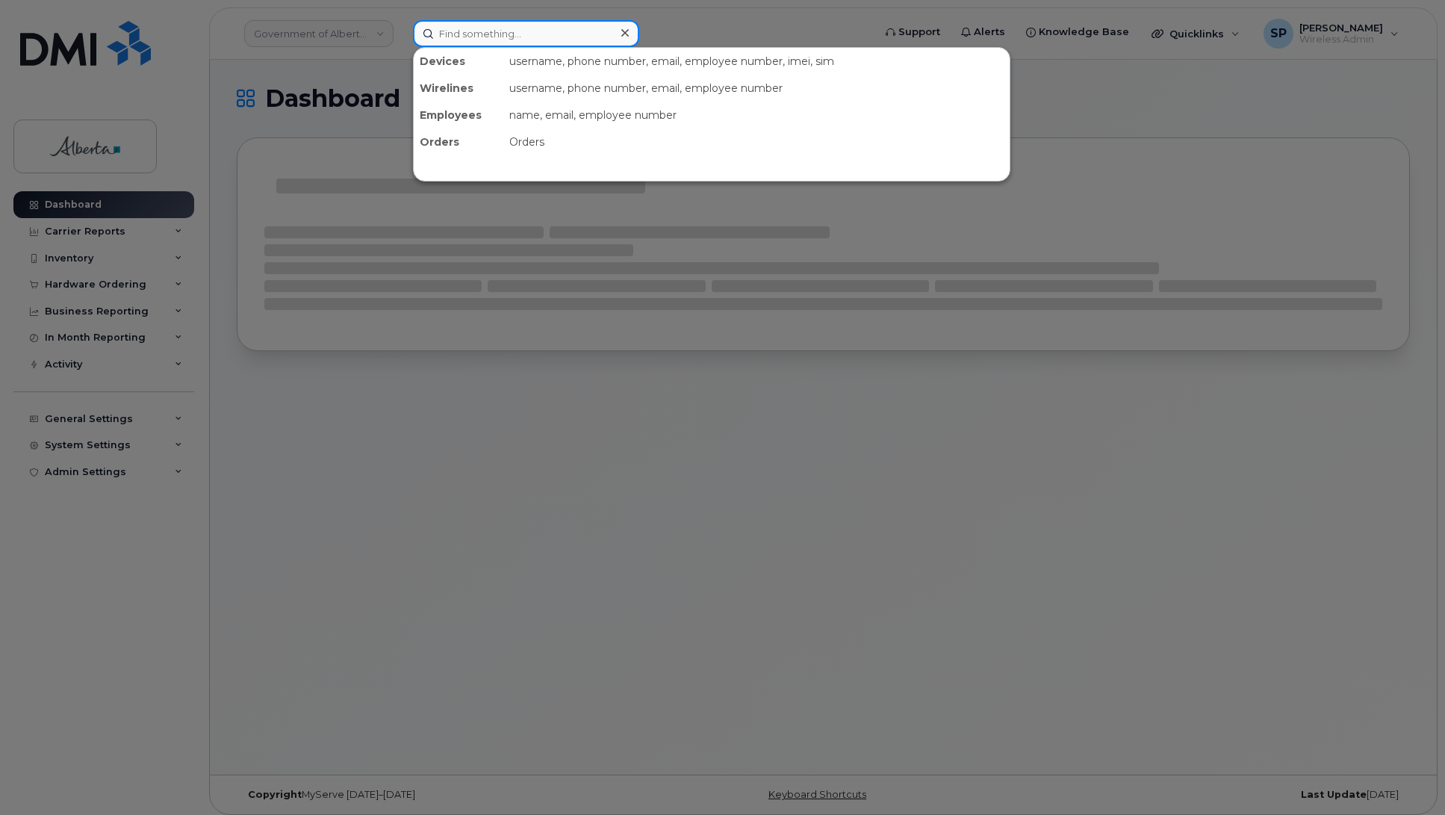
click at [549, 32] on input at bounding box center [526, 33] width 226 height 27
paste input "4034920150"
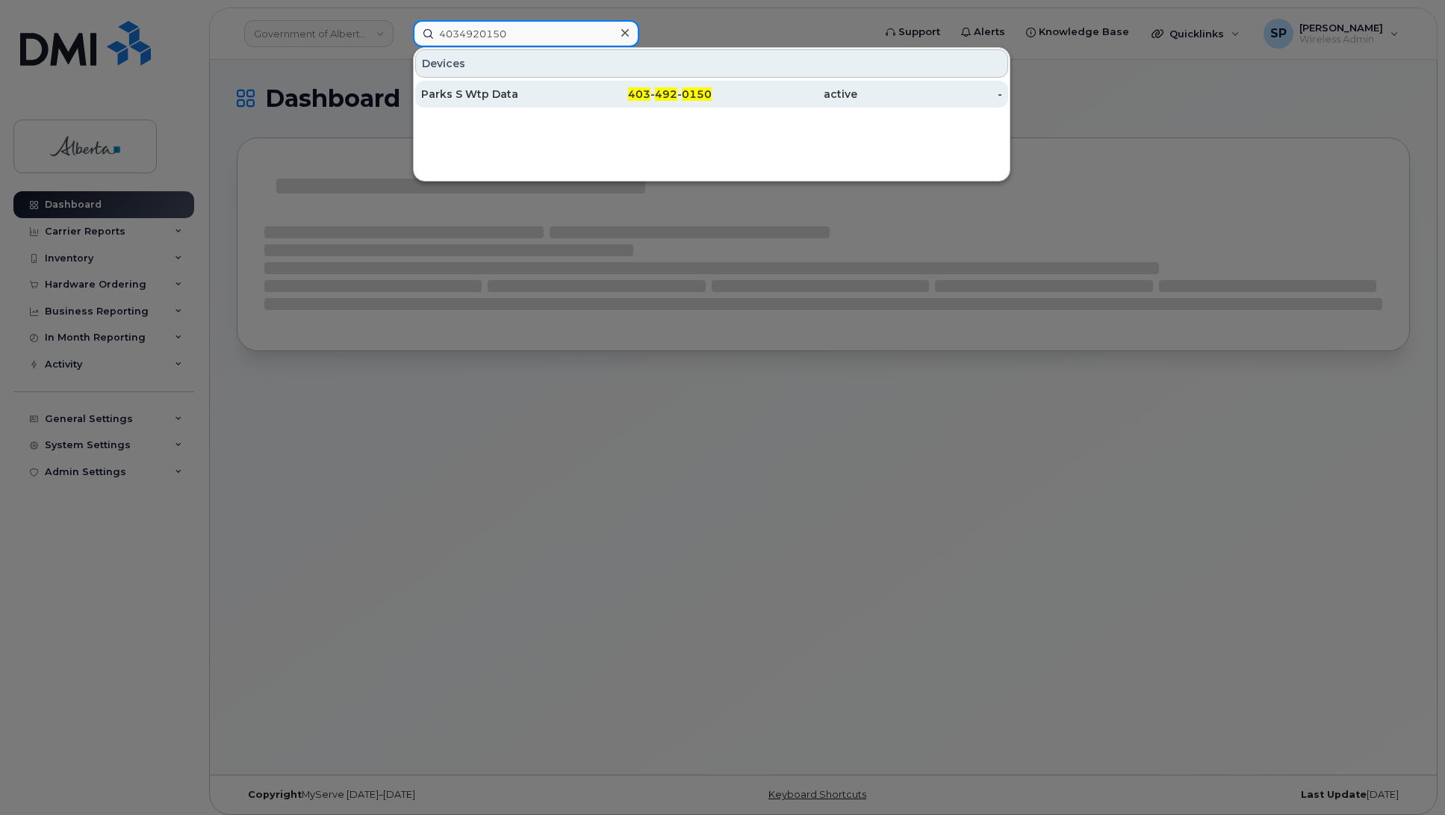
type input "4034920150"
click at [476, 97] on div "Parks S Wtp Data" at bounding box center [494, 94] width 146 height 15
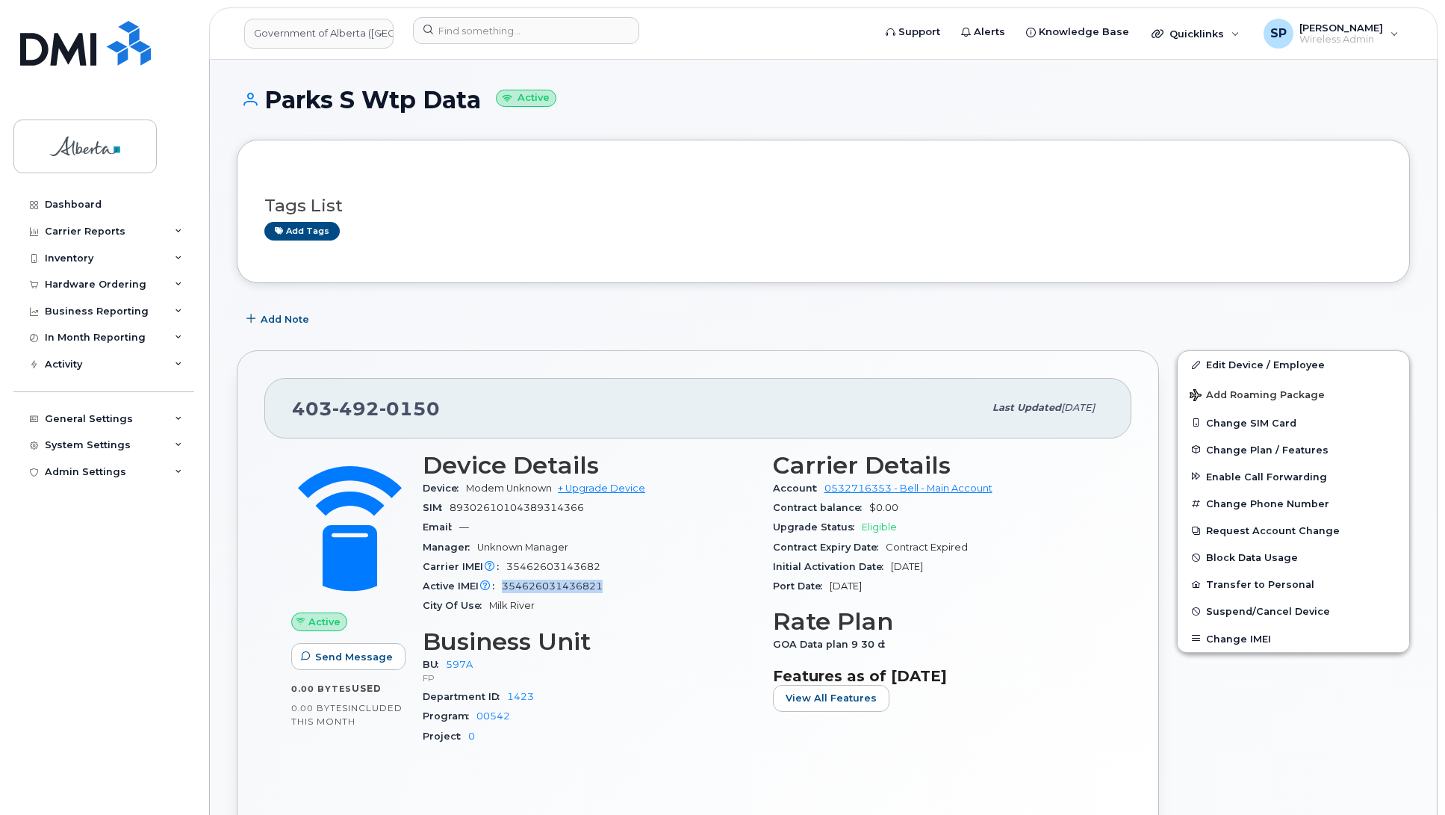
drag, startPoint x: 612, startPoint y: 590, endPoint x: 505, endPoint y: 587, distance: 107.6
click at [505, 587] on div "Active IMEI Active IMEI is refreshed daily with a delay of up to 48 hours follo…" at bounding box center [589, 585] width 332 height 19
copy span "354626031436821"
click at [566, 28] on input at bounding box center [526, 30] width 226 height 27
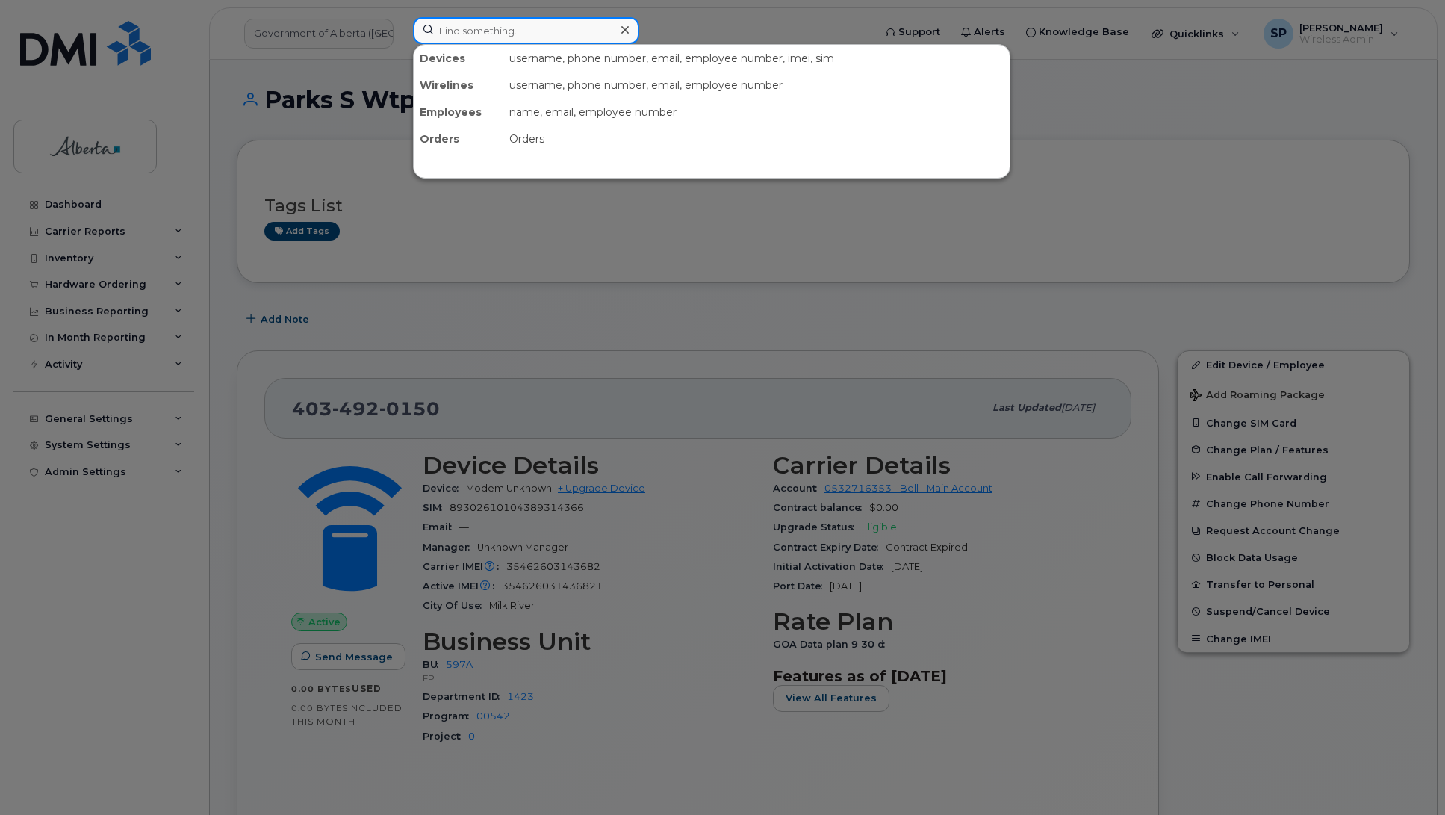
paste input "4035898416"
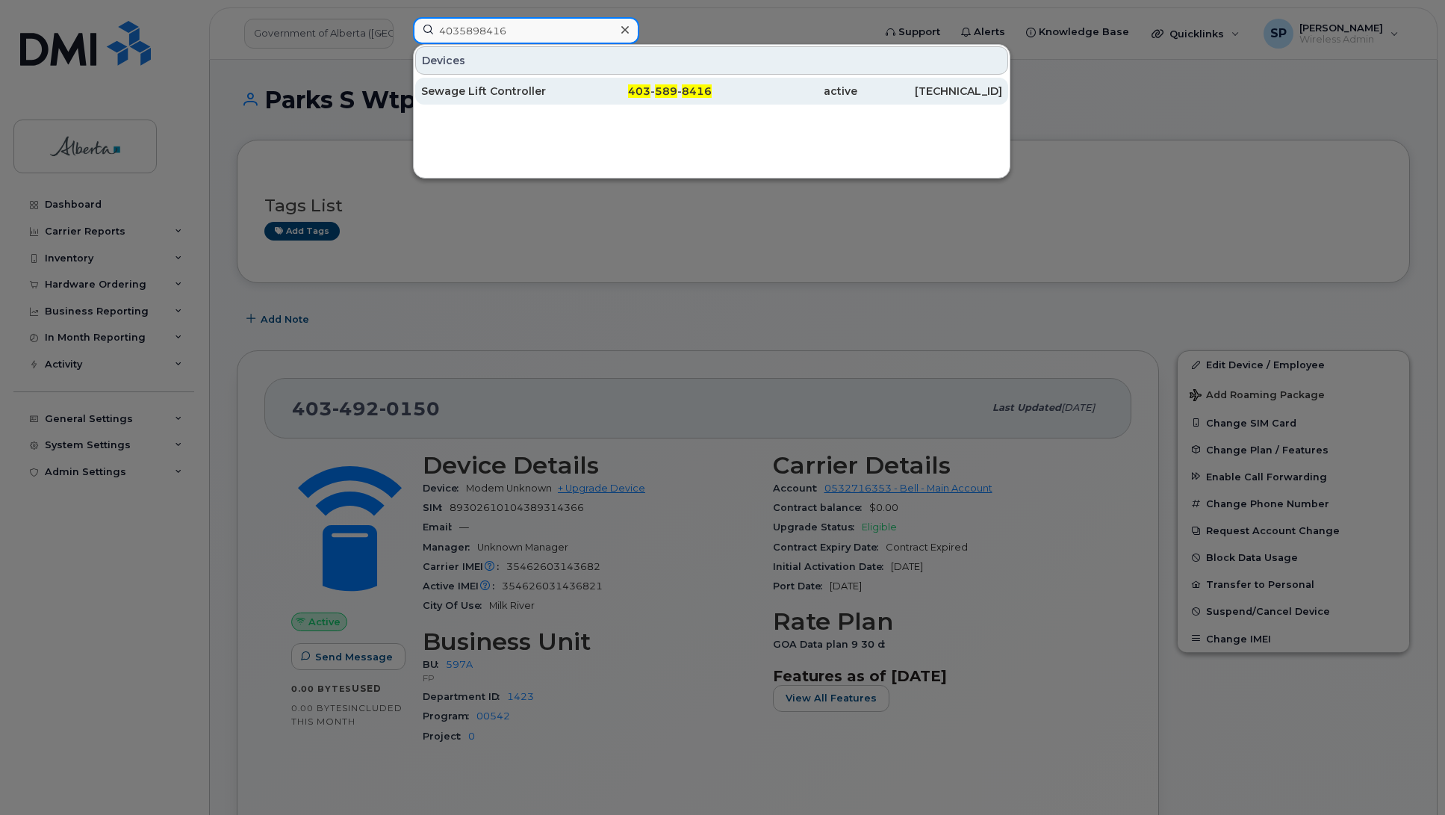
type input "4035898416"
click at [506, 90] on div "Sewage Lift Controller" at bounding box center [494, 91] width 146 height 15
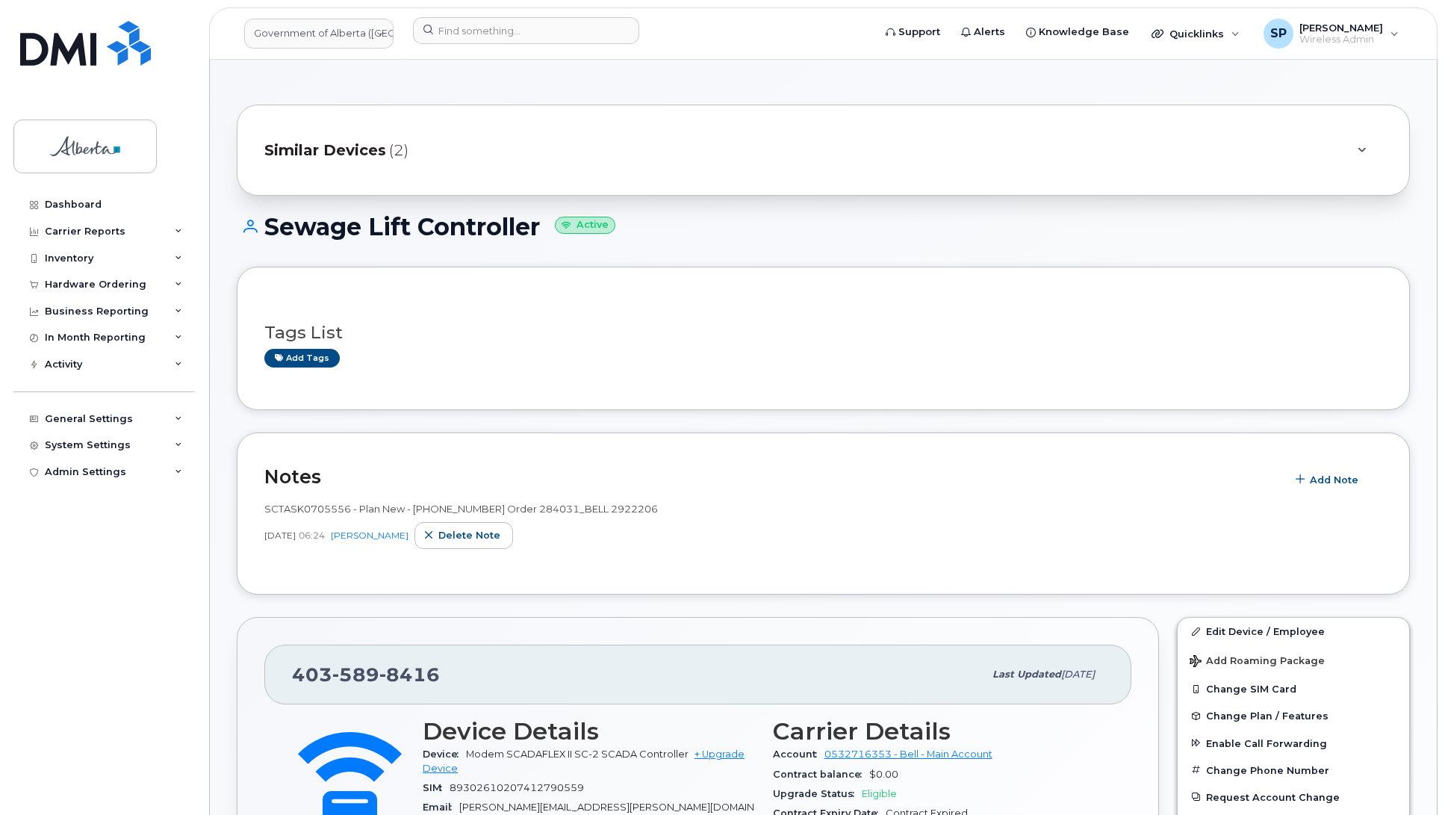
drag, startPoint x: 544, startPoint y: 228, endPoint x: 271, endPoint y: 222, distance: 272.6
click at [271, 222] on h1 "Sewage Lift Controller Active" at bounding box center [823, 227] width 1173 height 26
copy h1 "Sewage Lift Controller"
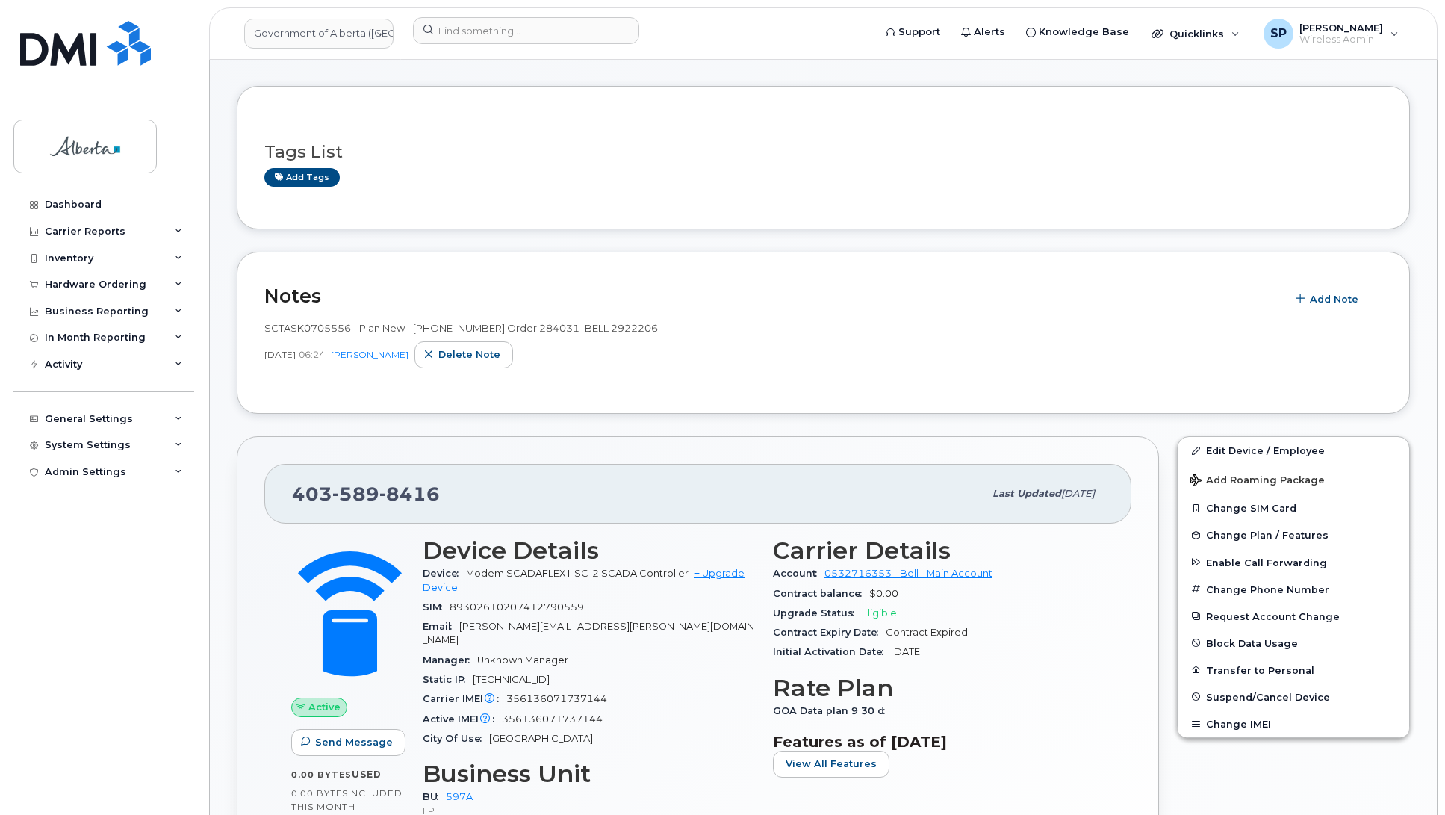
scroll to position [184, 0]
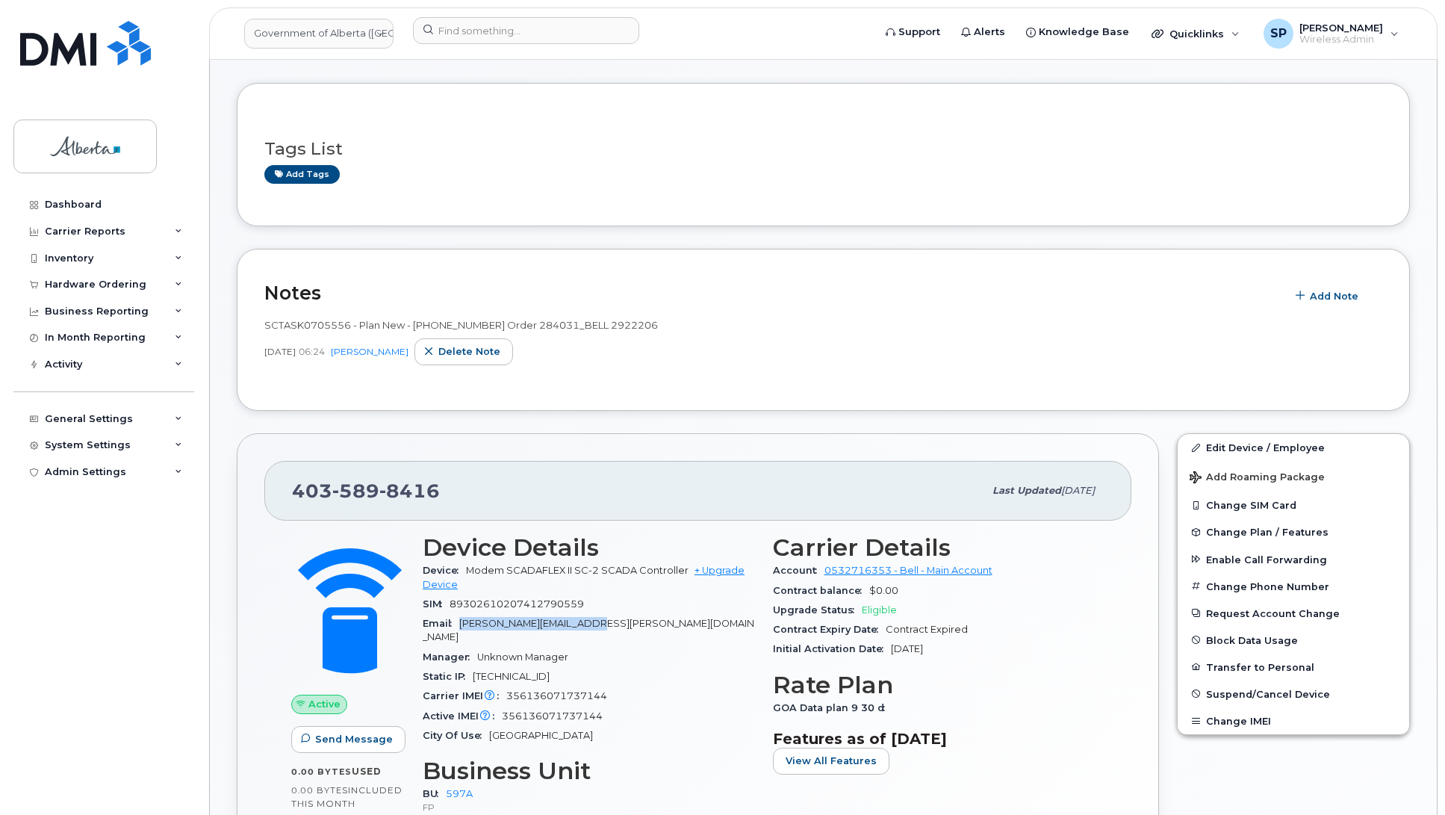
drag, startPoint x: 590, startPoint y: 623, endPoint x: 464, endPoint y: 627, distance: 125.5
click at [464, 627] on div "Email [PERSON_NAME][EMAIL_ADDRESS][PERSON_NAME][DOMAIN_NAME]" at bounding box center [589, 631] width 332 height 34
copy span "[PERSON_NAME][EMAIL_ADDRESS][PERSON_NAME][DOMAIN_NAME]"
drag, startPoint x: 608, startPoint y: 702, endPoint x: 491, endPoint y: 710, distance: 117.5
click at [491, 710] on div "Active IMEI Active IMEI is refreshed daily with a delay of up to 48 hours follo…" at bounding box center [589, 715] width 332 height 19
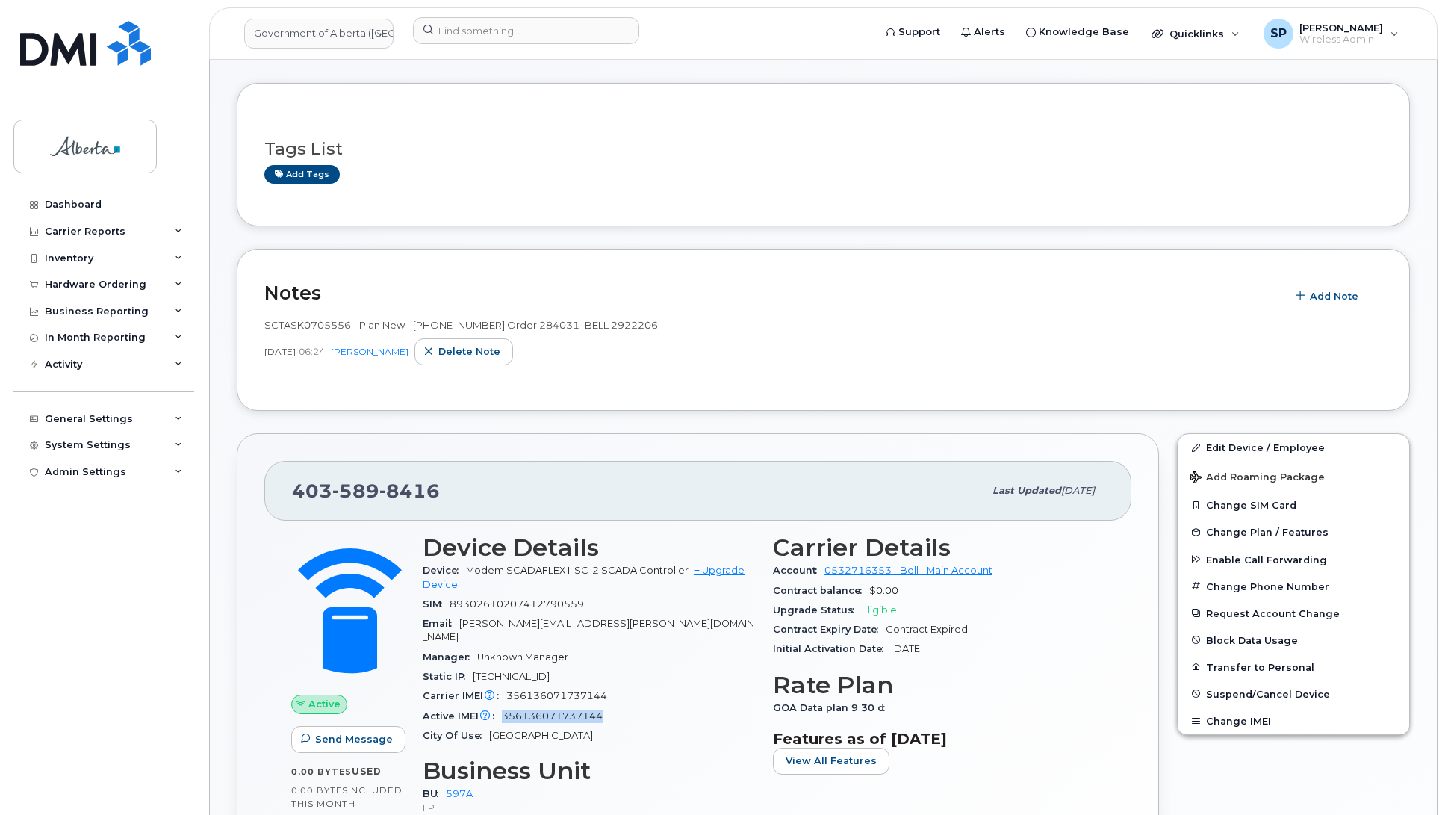
copy div "Active IMEI is refreshed daily with a delay of up to 48 hours following network…"
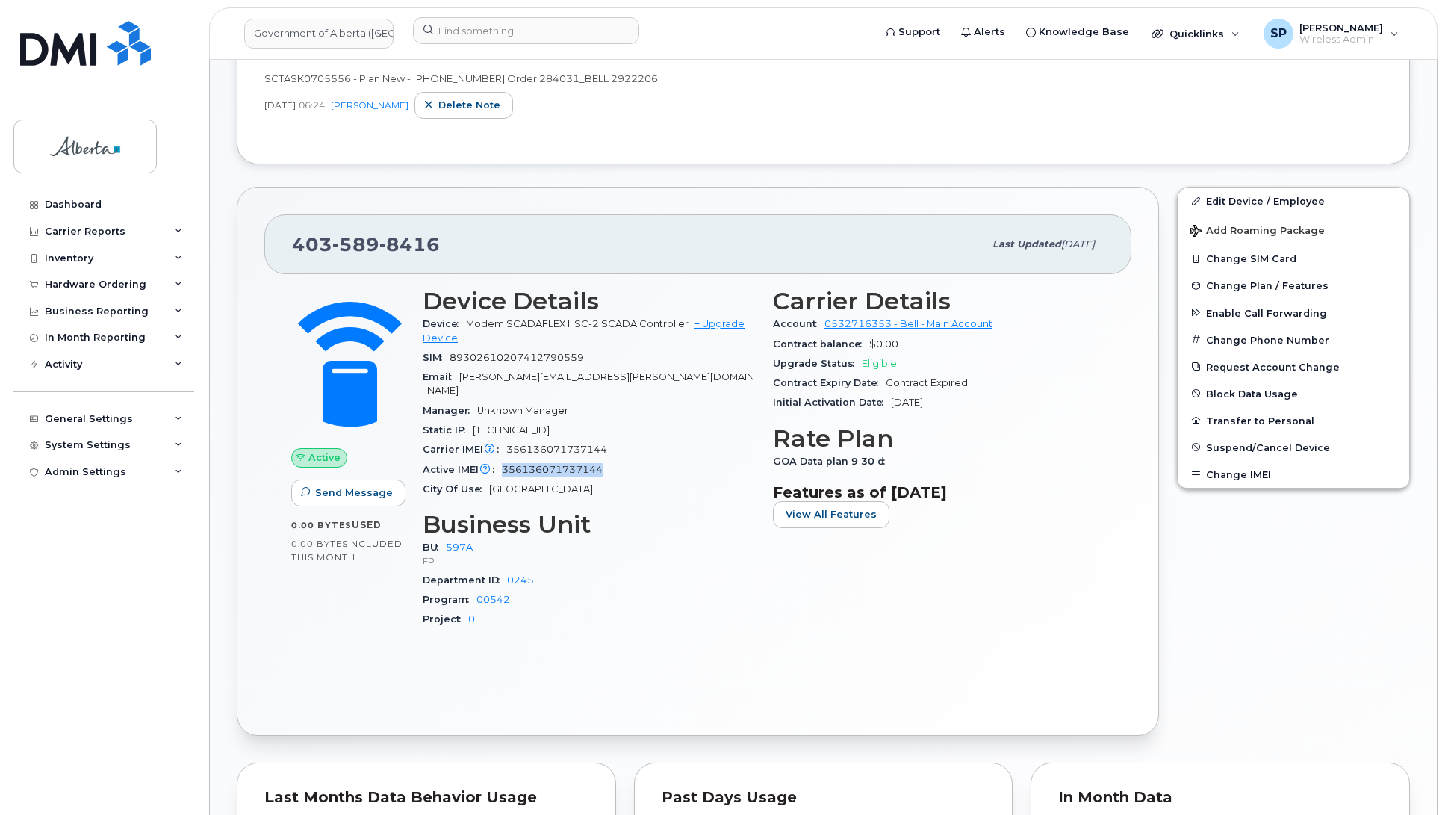
scroll to position [435, 0]
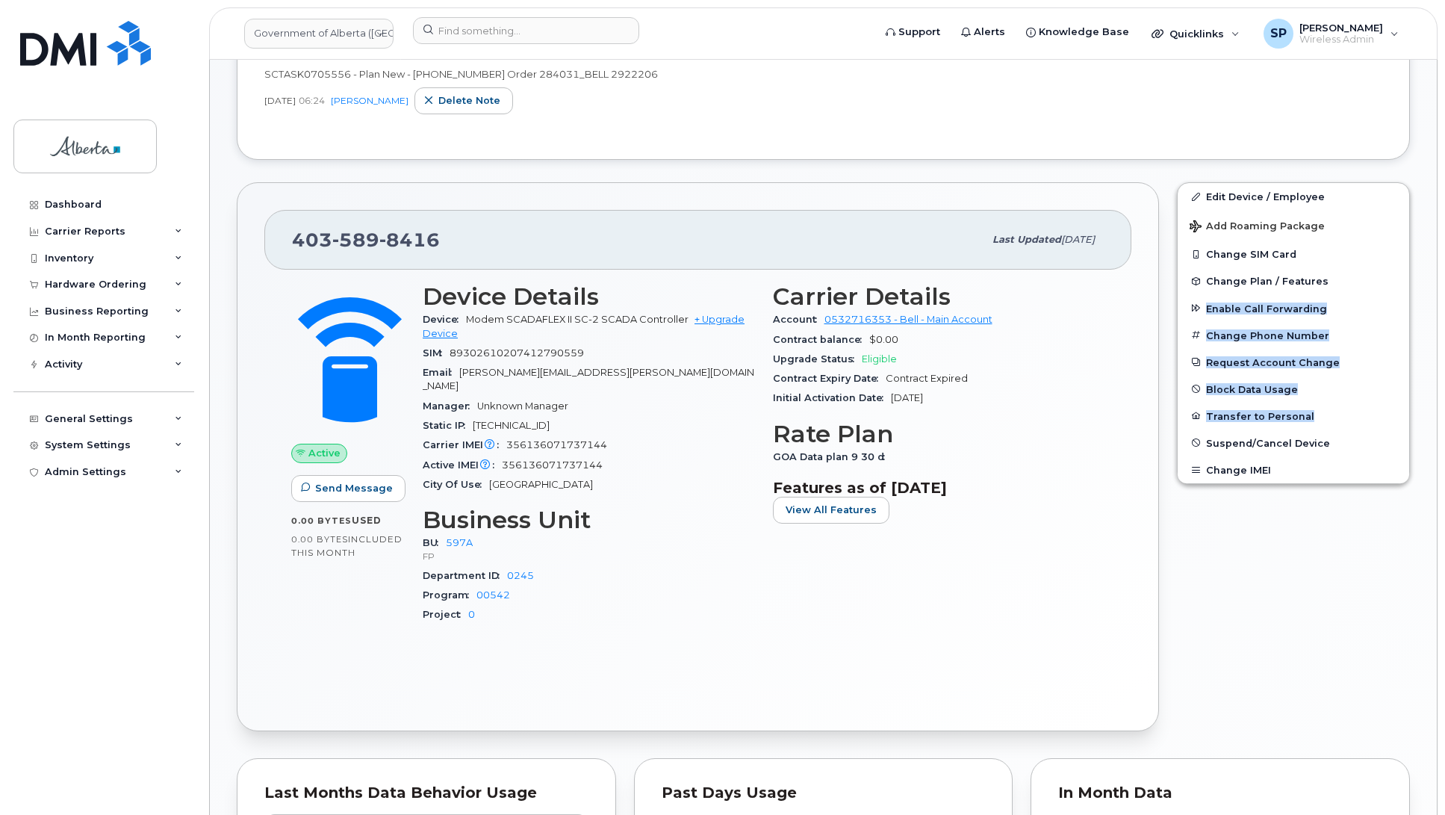
drag, startPoint x: 1442, startPoint y: 276, endPoint x: 1448, endPoint y: 413, distance: 136.8
click at [1444, 413] on html "Government of [GEOGRAPHIC_DATA] (GOA) Support Alerts Knowledge Base Quicklinks …" at bounding box center [722, 556] width 1445 height 1983
click at [1442, 411] on body "Government of [GEOGRAPHIC_DATA] (GOA) Support Alerts Knowledge Base Quicklinks …" at bounding box center [722, 556] width 1445 height 1983
click at [1289, 553] on div "Edit Device / Employee Add Roaming Package Change SIM Card Change Plan / Featur…" at bounding box center [1293, 456] width 251 height 567
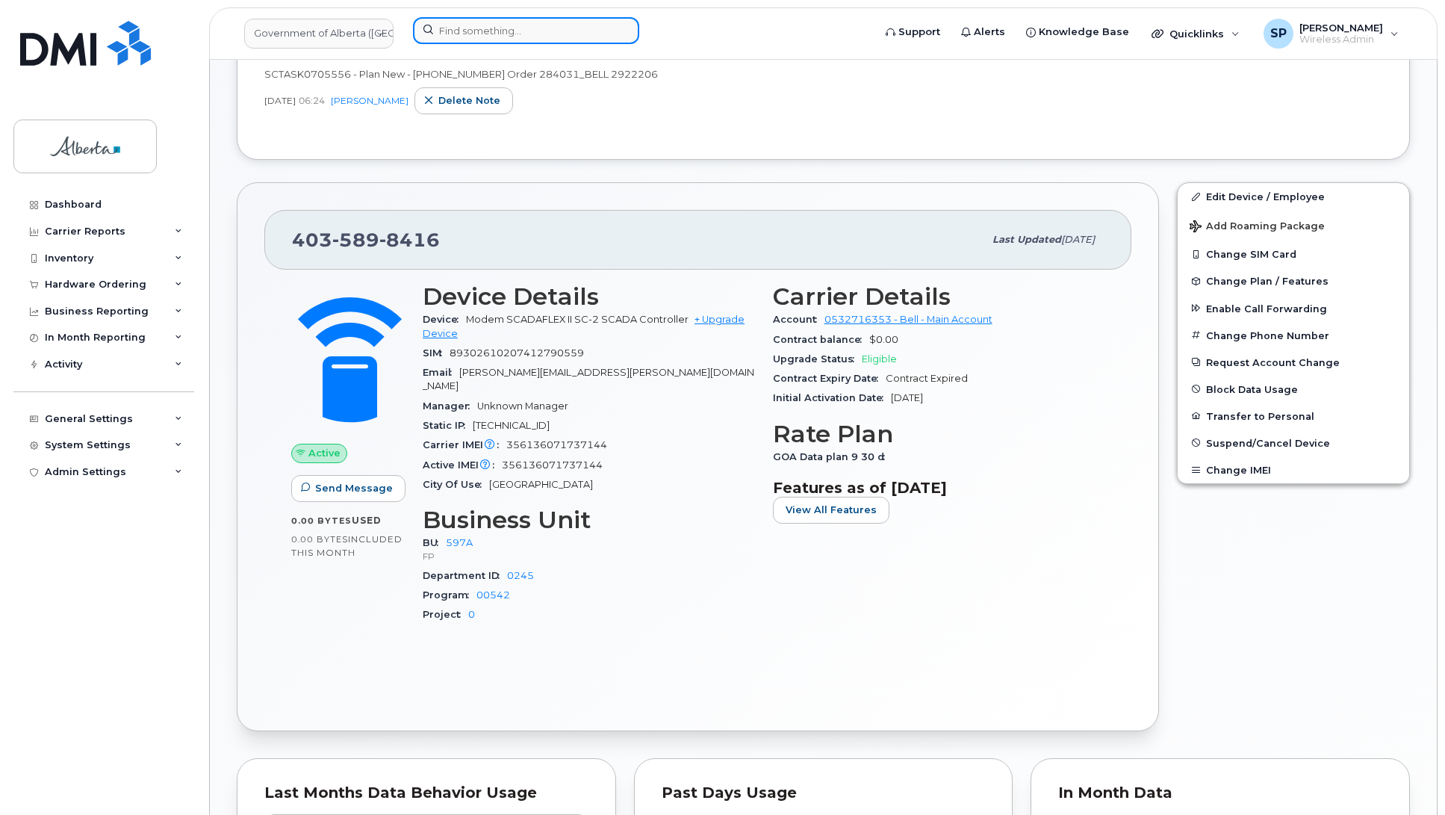
click at [523, 31] on input at bounding box center [526, 30] width 226 height 27
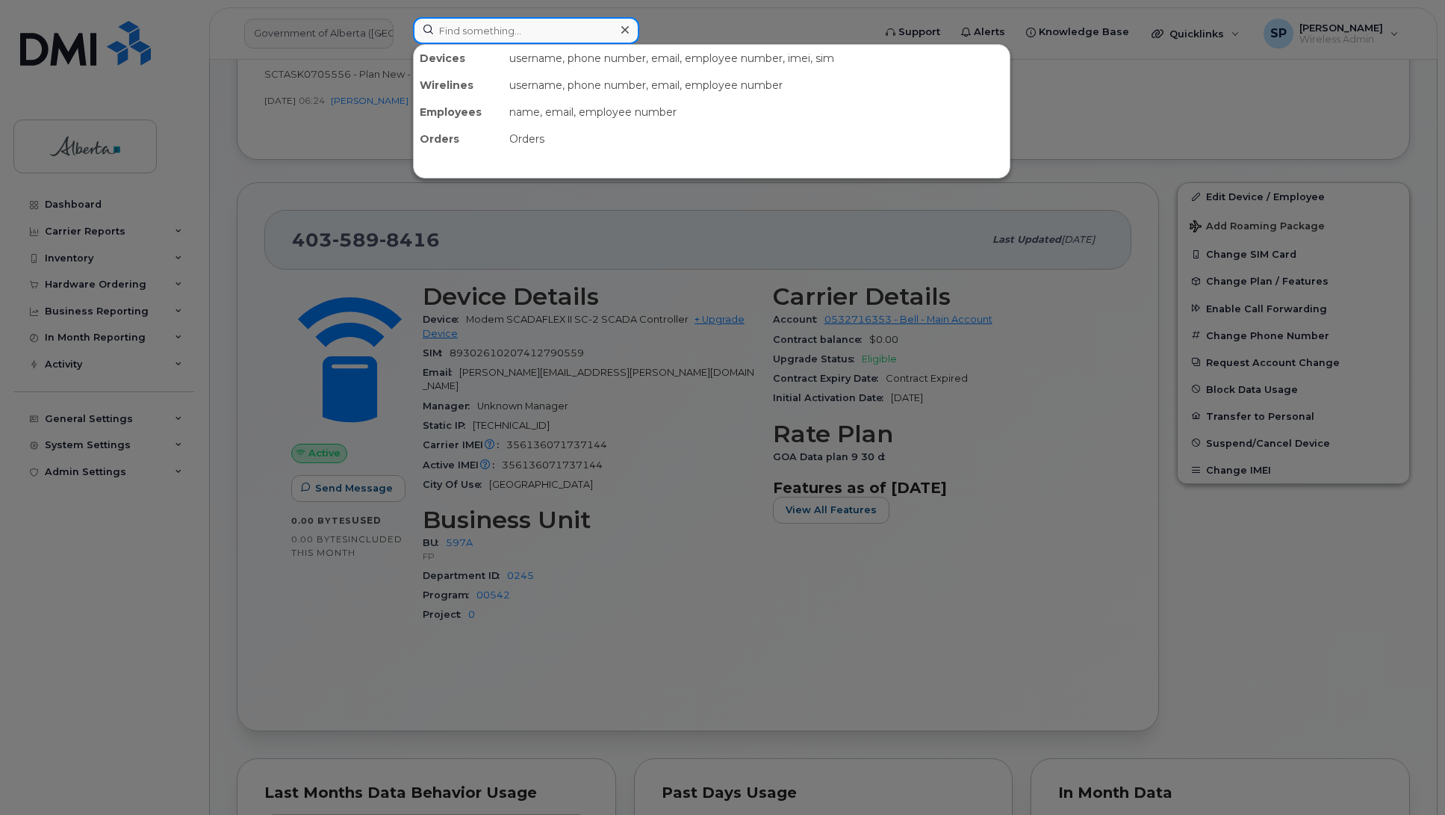
paste input "4035972648"
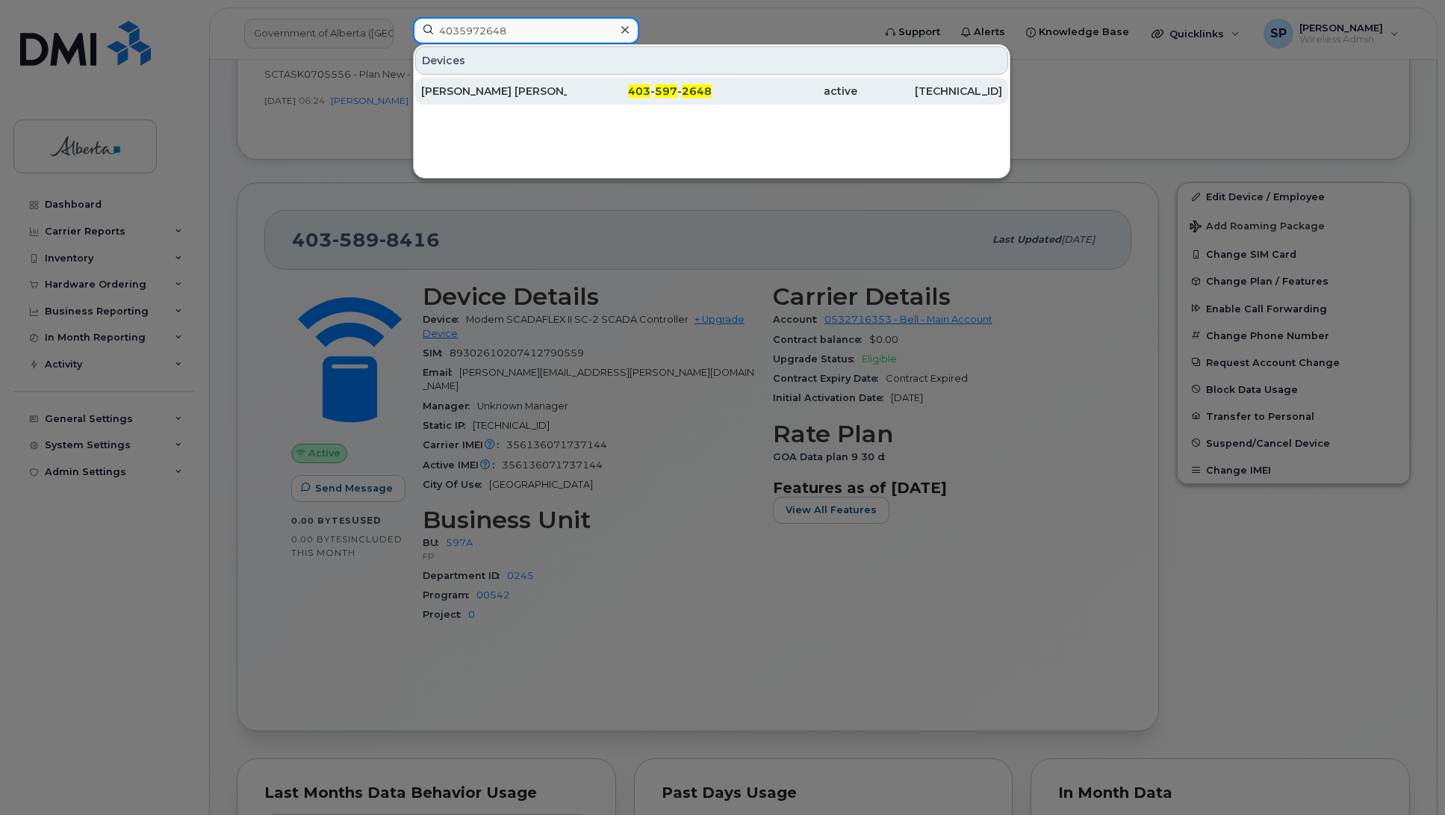
type input "4035972648"
click at [494, 94] on div "[PERSON_NAME] [PERSON_NAME] 01" at bounding box center [494, 91] width 146 height 15
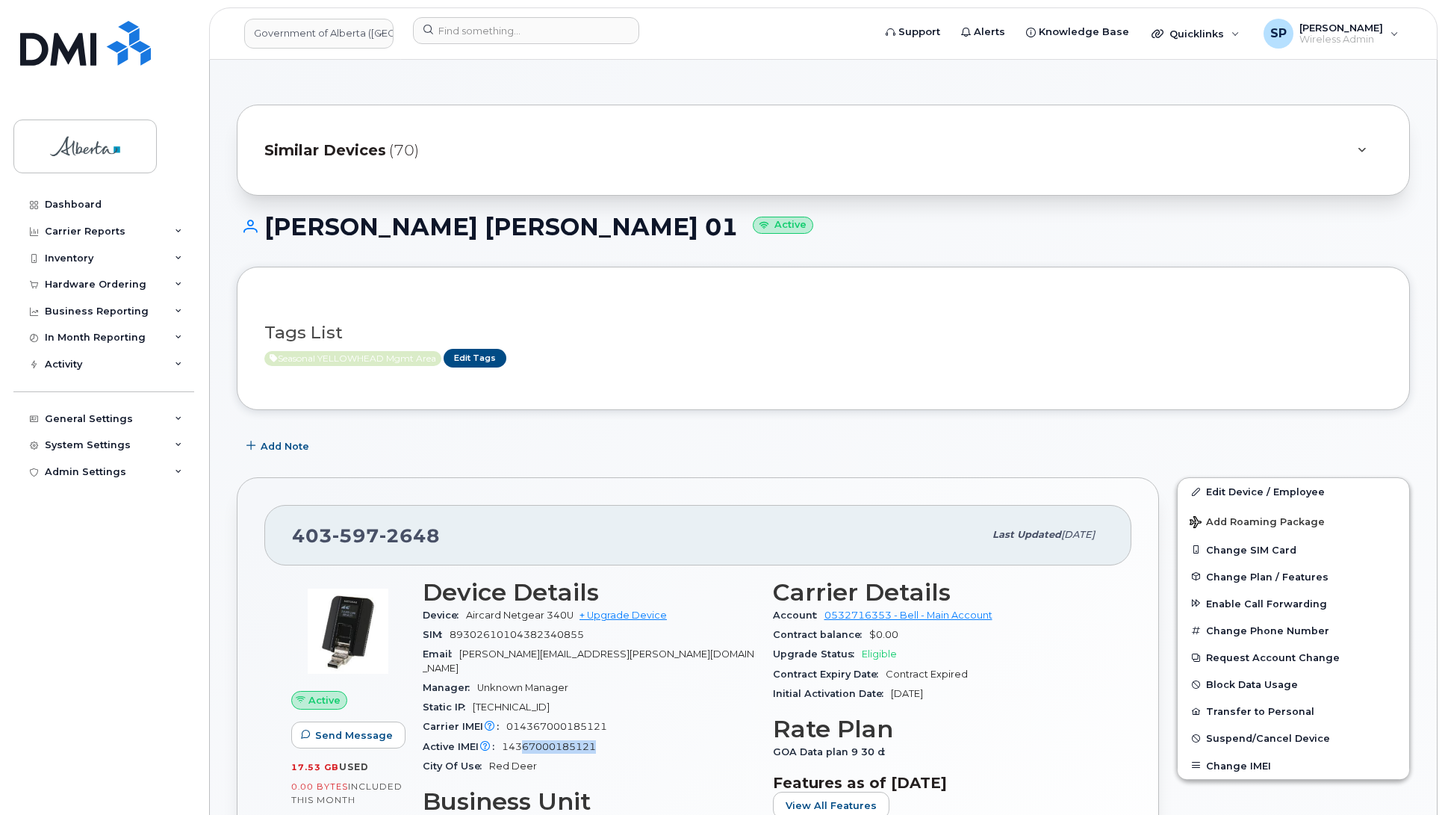
drag, startPoint x: 607, startPoint y: 732, endPoint x: 556, endPoint y: 735, distance: 50.9
click at [526, 737] on div "Active IMEI Active IMEI is refreshed daily with a delay of up to 48 hours follo…" at bounding box center [589, 746] width 332 height 19
drag, startPoint x: 625, startPoint y: 711, endPoint x: 509, endPoint y: 717, distance: 115.9
click at [509, 717] on div "Carrier IMEI Carrier IMEI is reported during the last billing cycle or change o…" at bounding box center [589, 726] width 332 height 19
copy span "014367000185121"
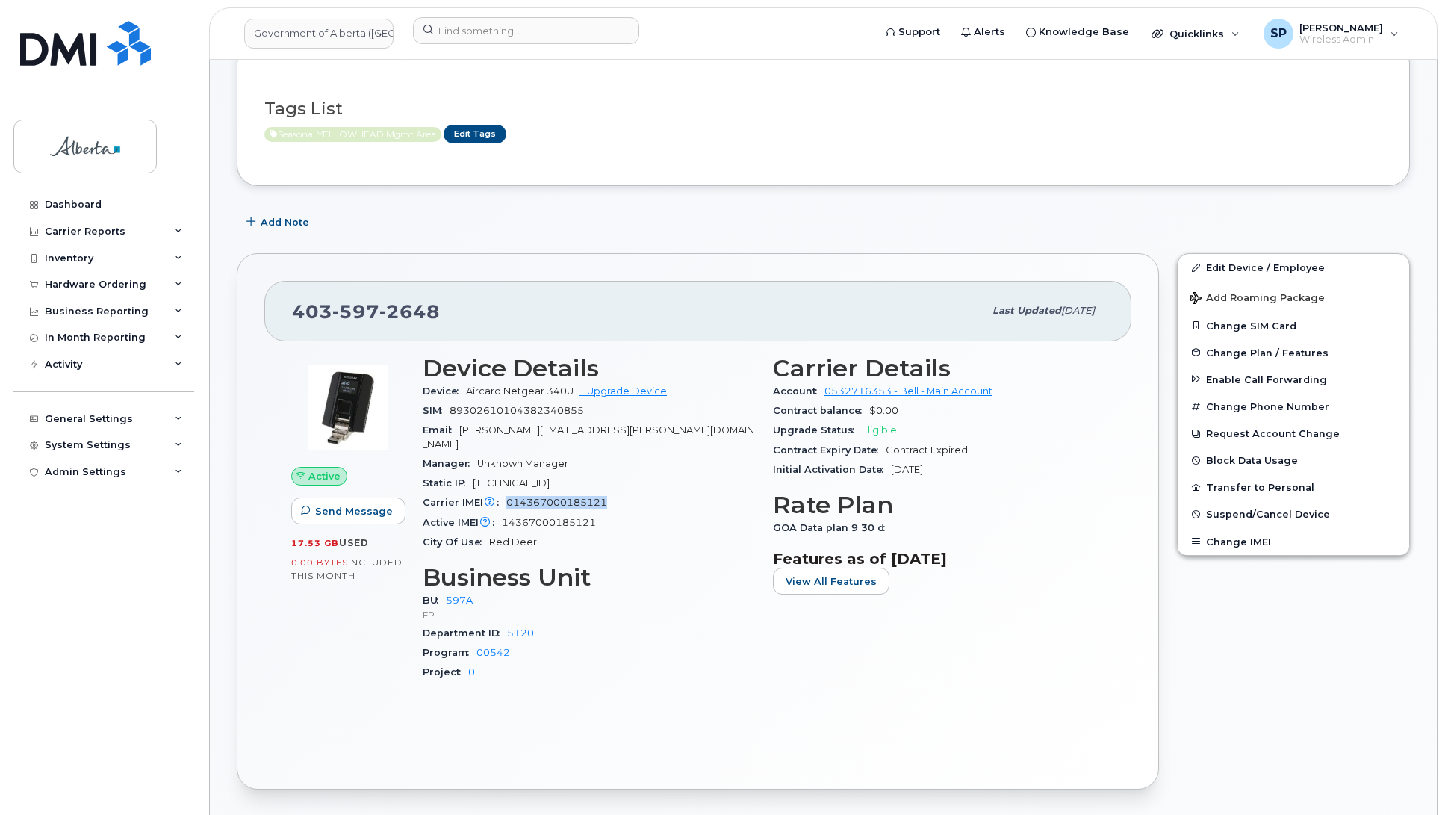
scroll to position [47, 0]
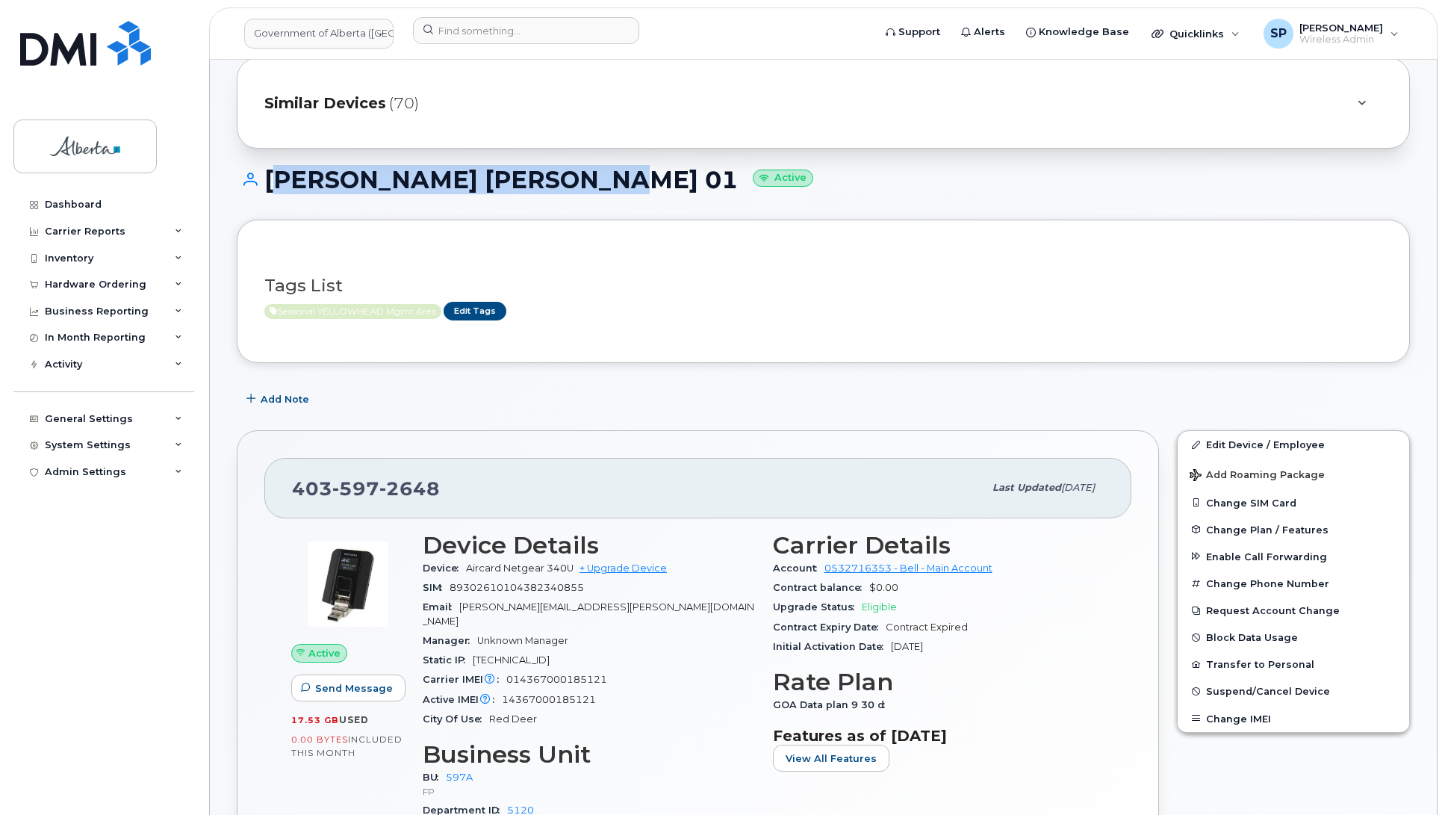
drag, startPoint x: 590, startPoint y: 177, endPoint x: 270, endPoint y: 190, distance: 319.8
click at [270, 190] on h1 "Carson Pegasus Booth 01 Active" at bounding box center [823, 179] width 1173 height 26
copy h1 "[PERSON_NAME] [PERSON_NAME] 01"
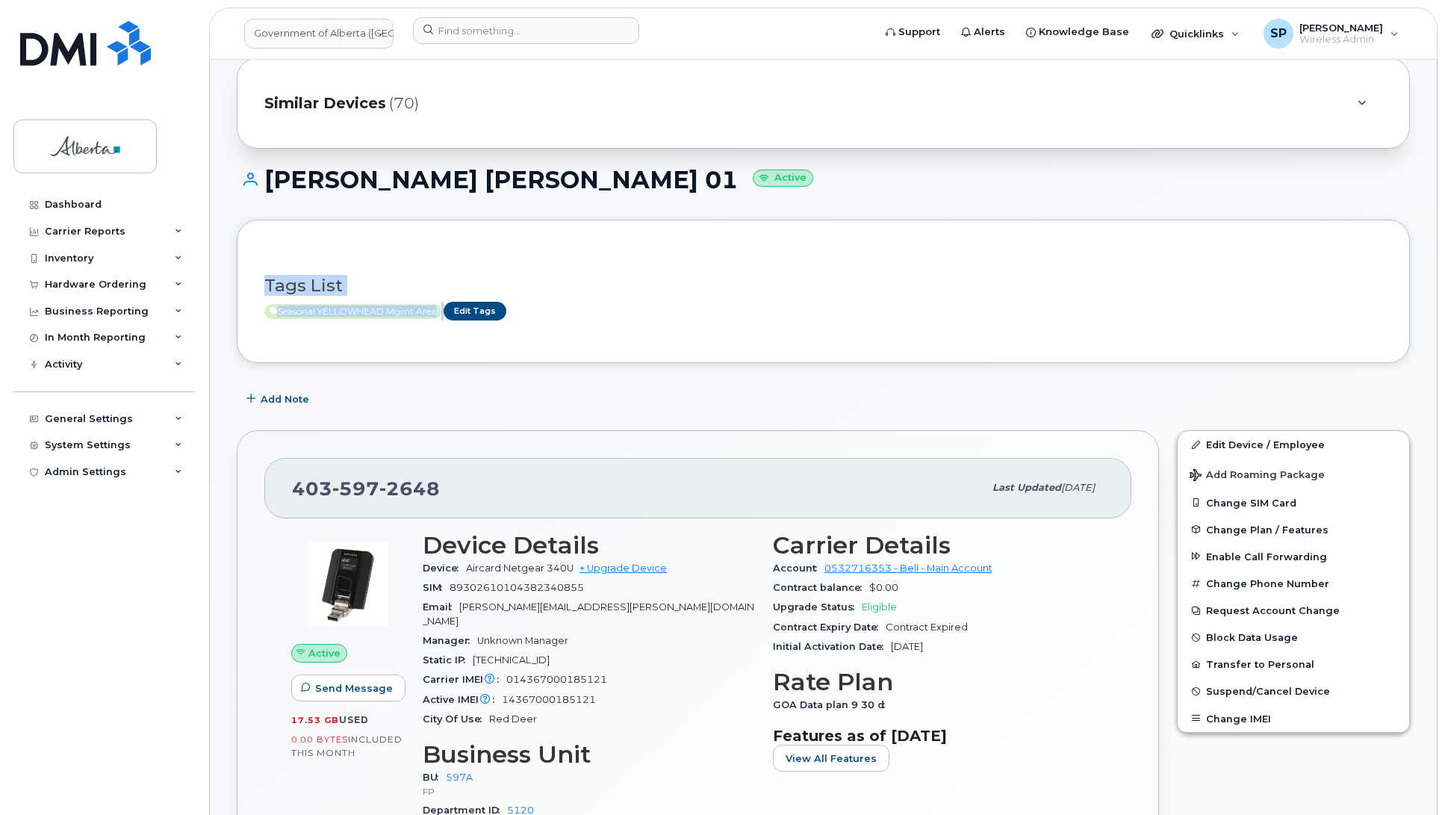
drag, startPoint x: 1443, startPoint y: 243, endPoint x: 1468, endPoint y: 371, distance: 130.0
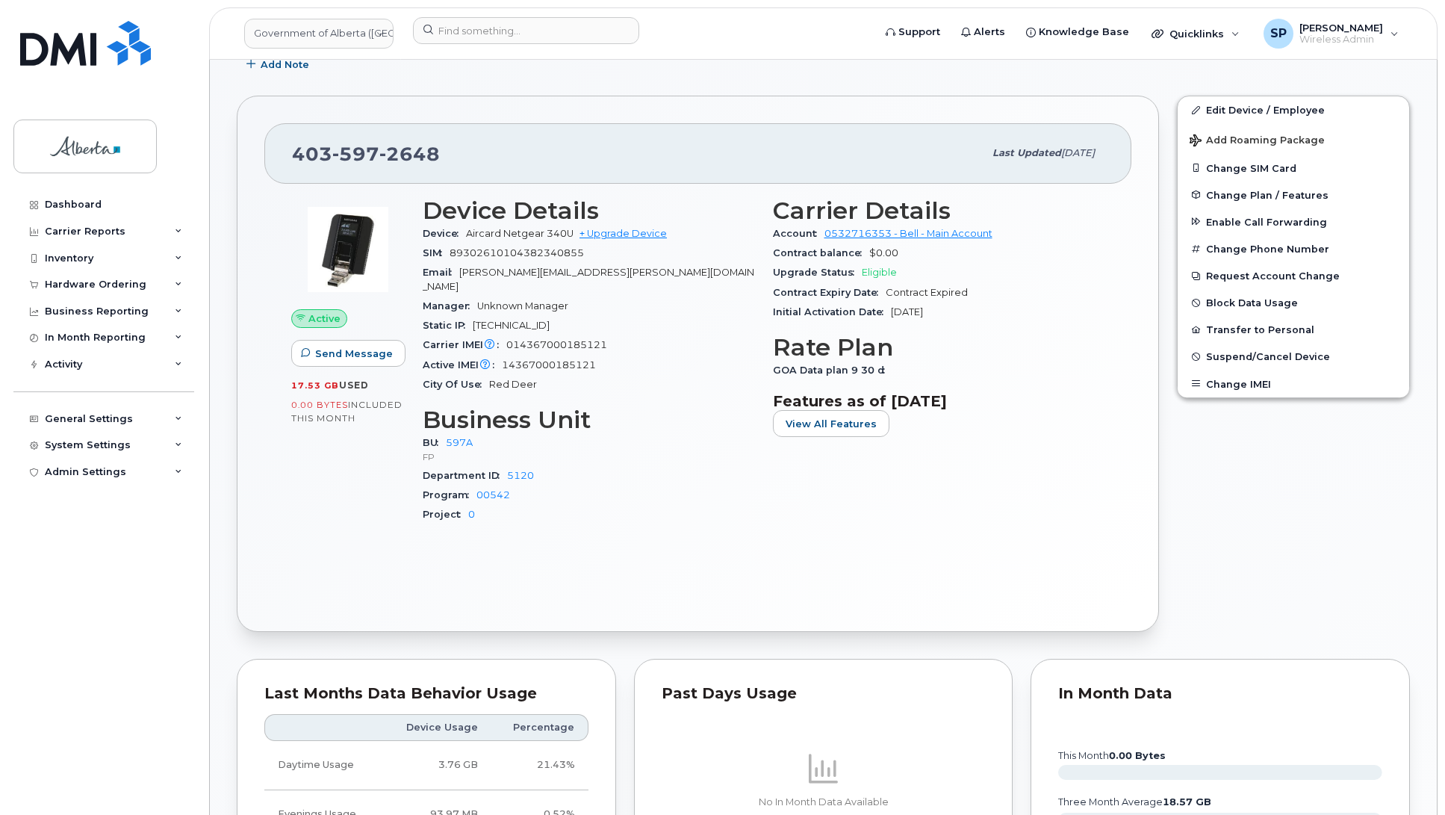
scroll to position [469, 0]
